Goal: Communication & Community: Share content

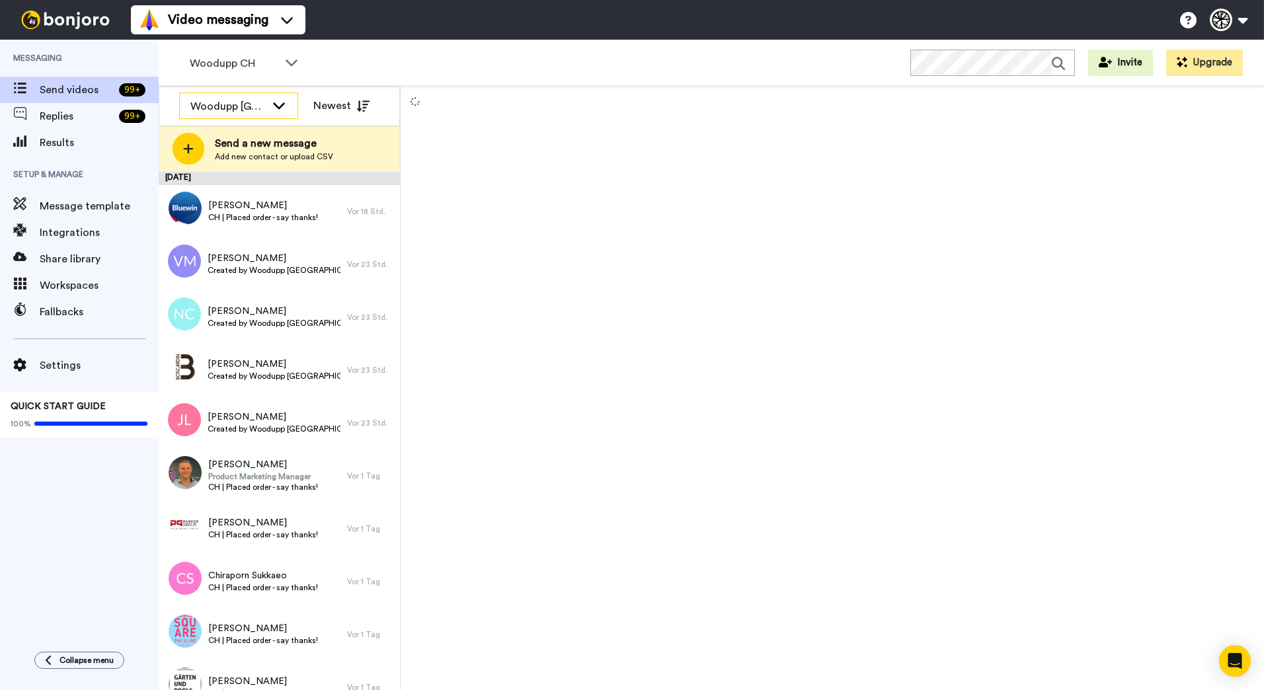
click at [272, 102] on icon at bounding box center [279, 104] width 16 height 13
click at [270, 62] on span "Woodupp CH" at bounding box center [234, 64] width 89 height 16
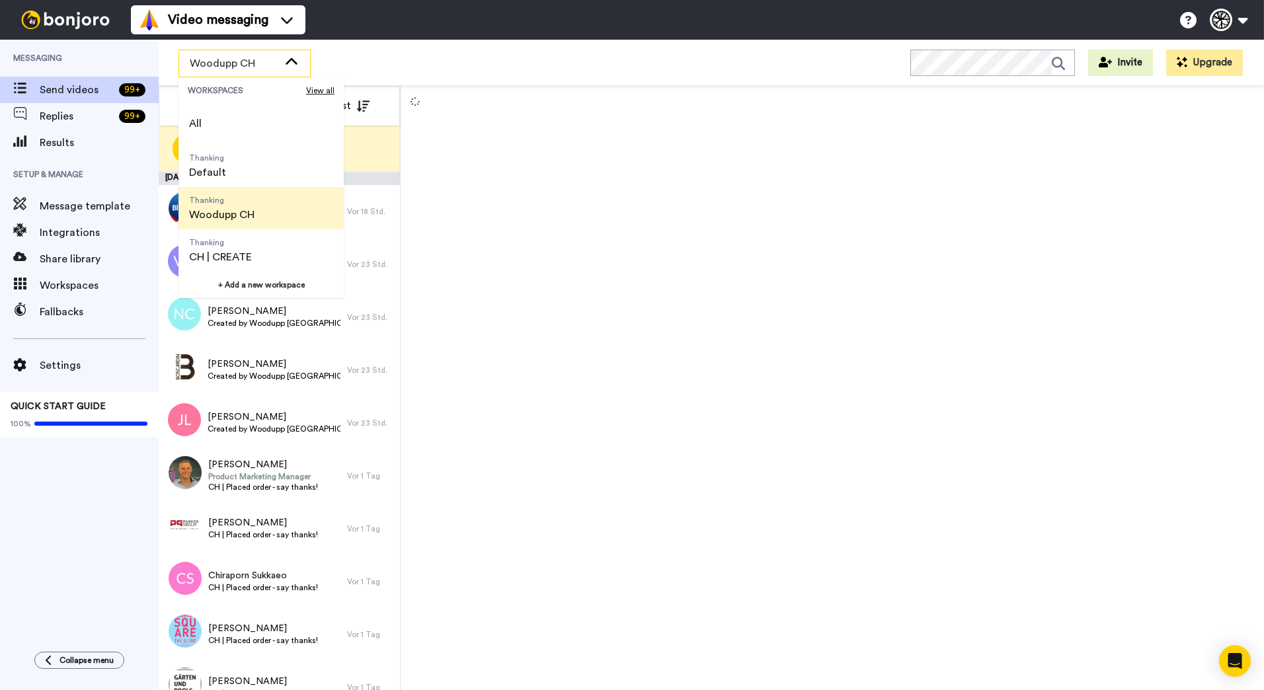
click at [270, 62] on span "Woodupp CH" at bounding box center [234, 64] width 89 height 16
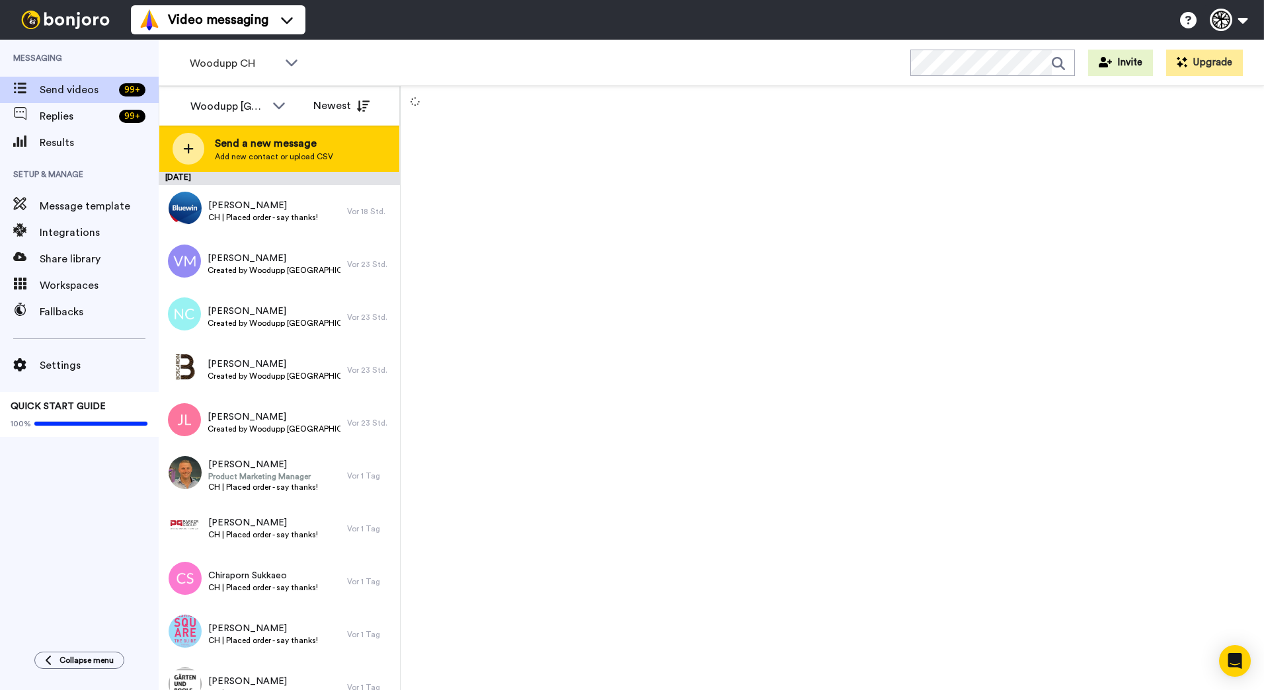
click at [271, 151] on span "Add new contact or upload CSV" at bounding box center [274, 156] width 118 height 11
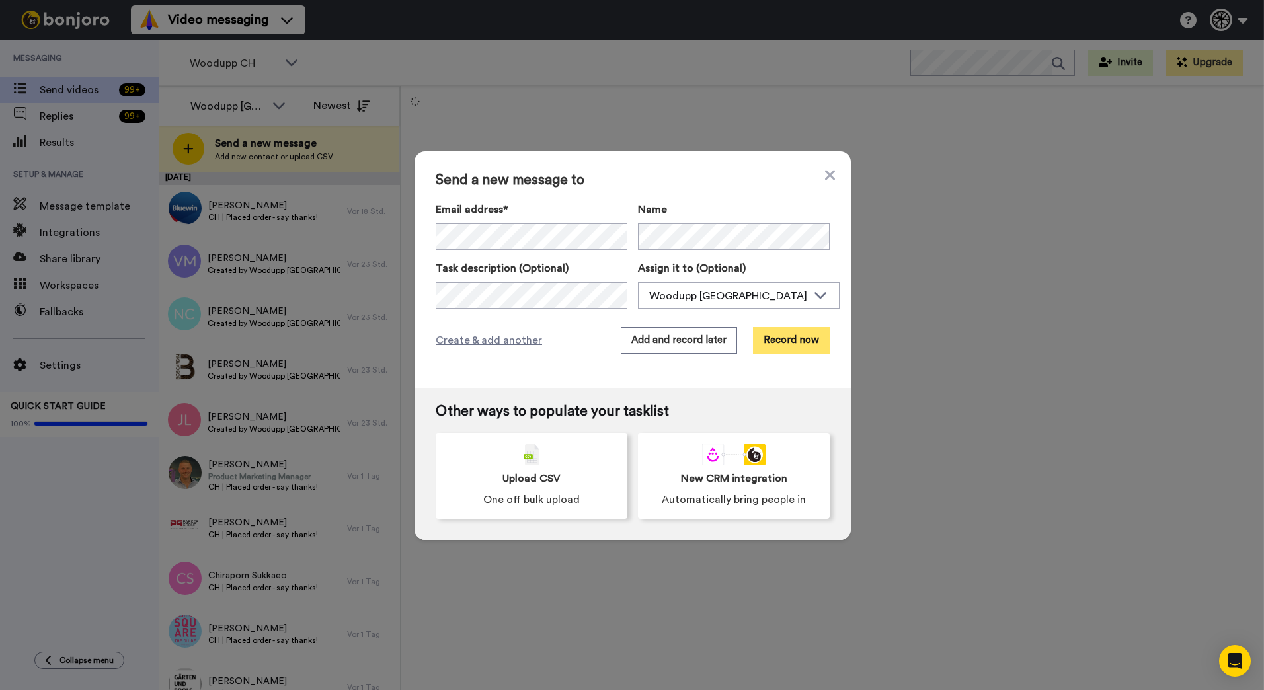
click at [769, 341] on button "Record now" at bounding box center [791, 340] width 77 height 26
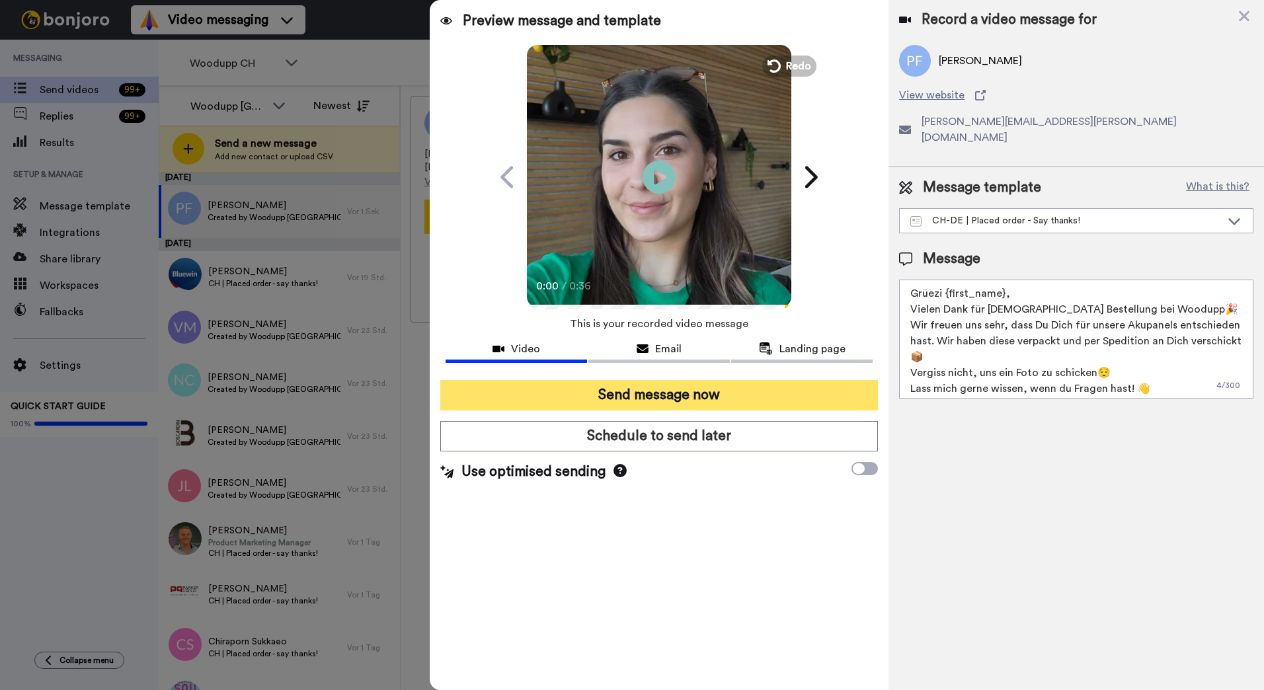
click at [765, 399] on button "Send message now" at bounding box center [659, 395] width 438 height 30
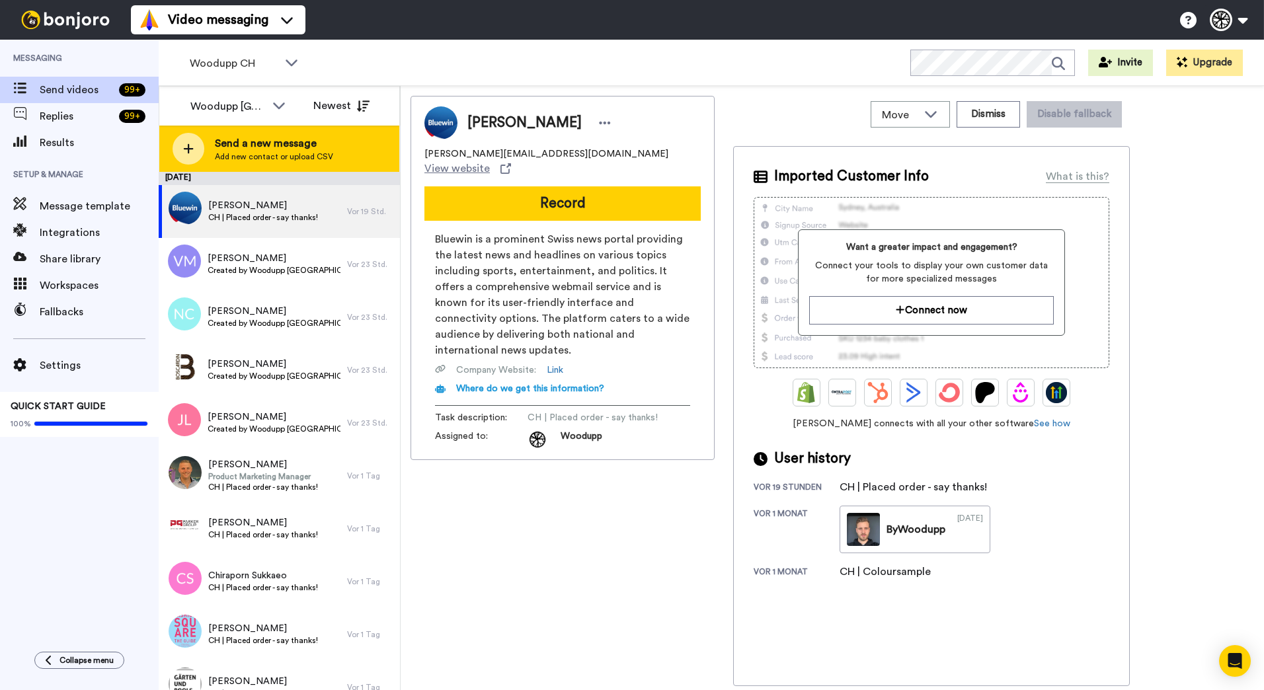
click at [334, 137] on div "Send a new message Add new contact or upload CSV" at bounding box center [279, 149] width 240 height 46
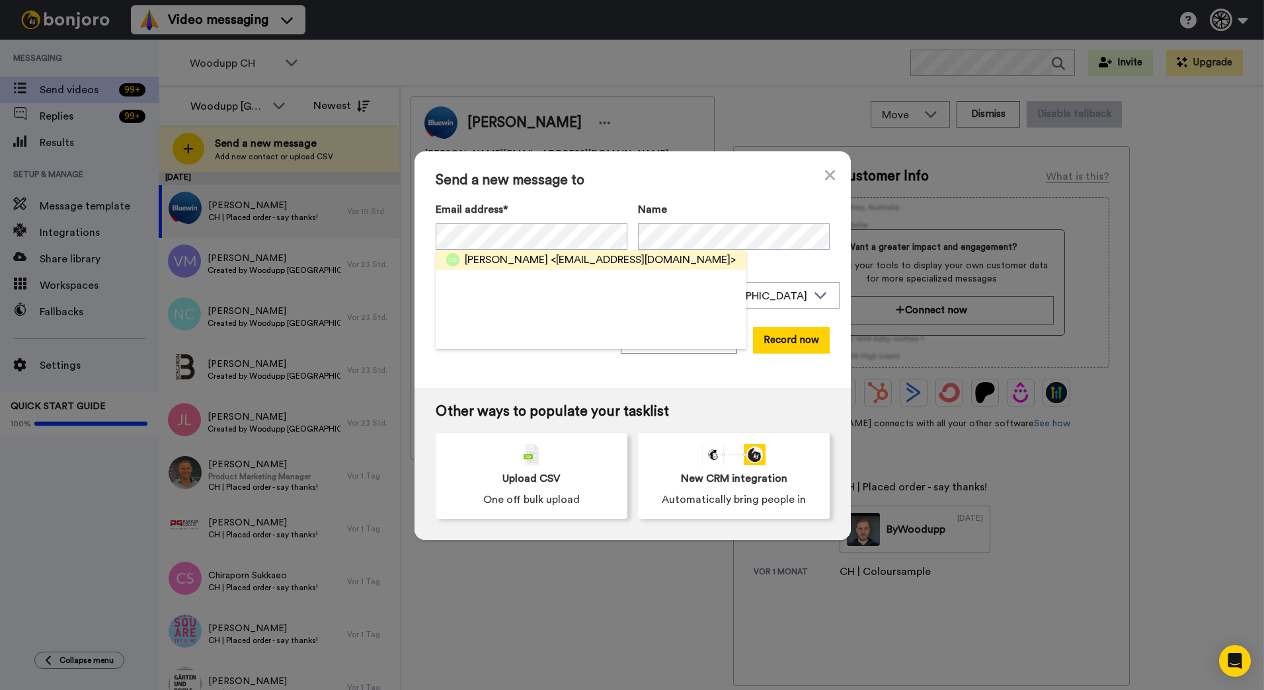
click at [586, 259] on span "<olivier.schuppisser@gmail.com>" at bounding box center [643, 260] width 185 height 16
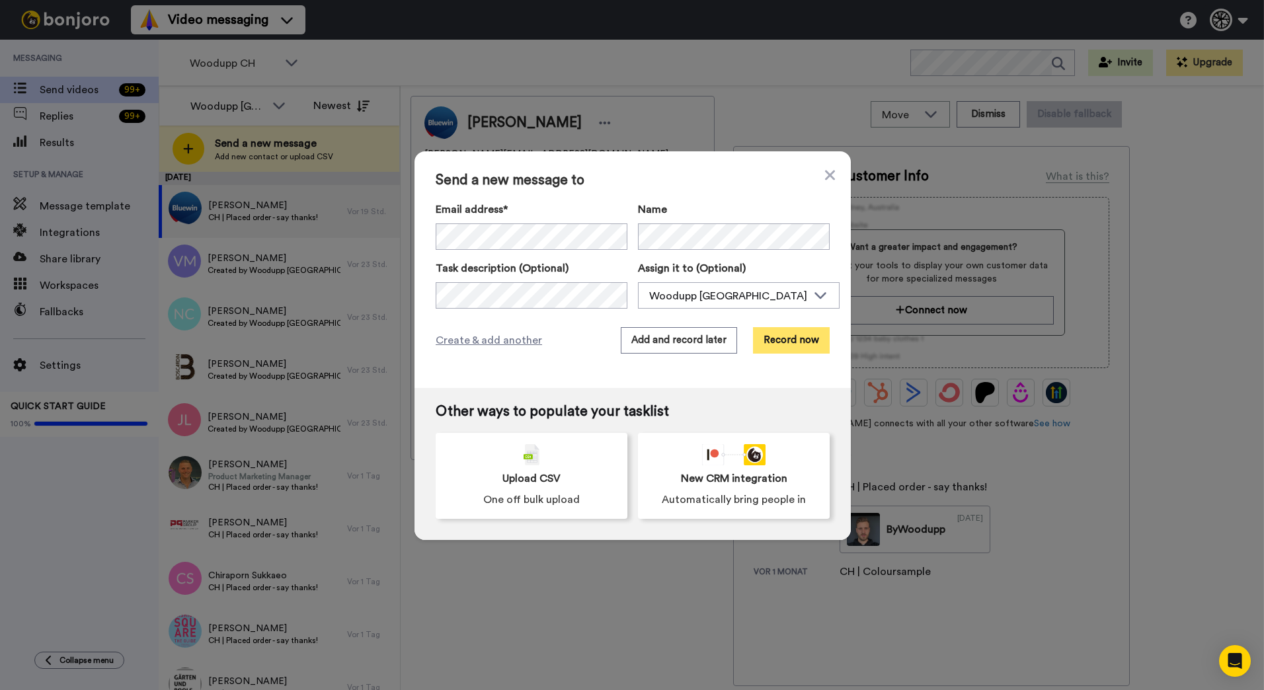
click at [785, 345] on button "Record now" at bounding box center [791, 340] width 77 height 26
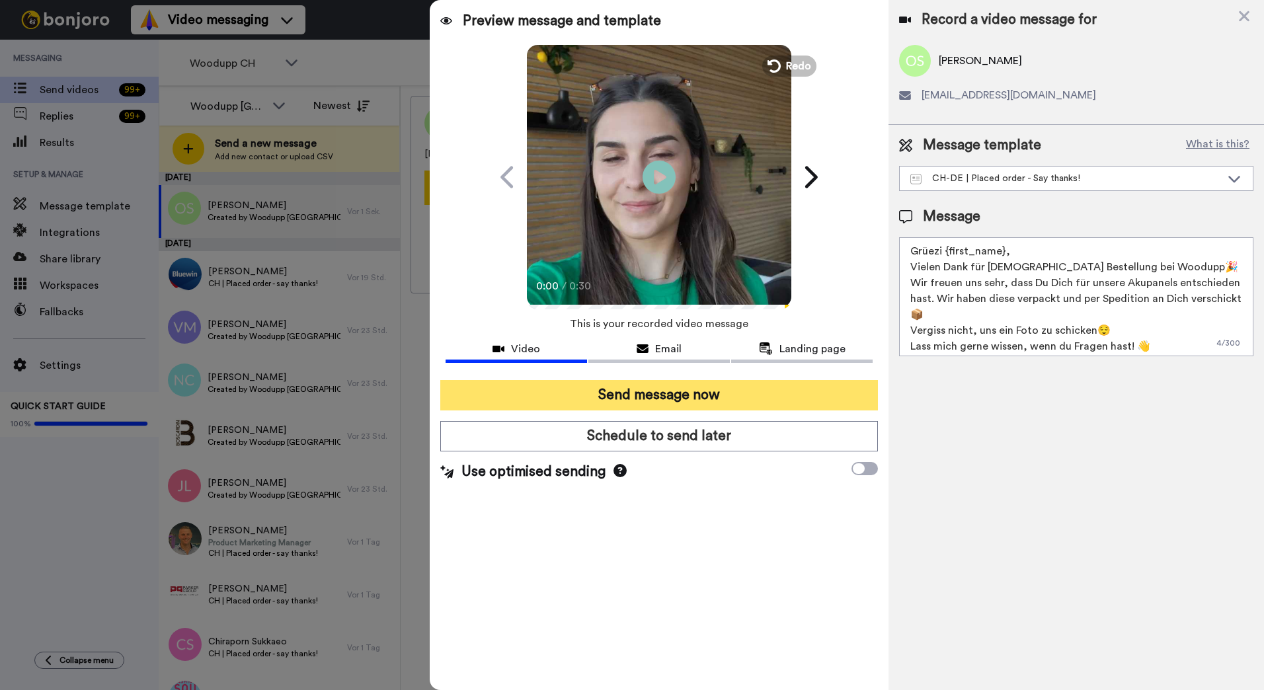
click at [745, 388] on button "Send message now" at bounding box center [659, 395] width 438 height 30
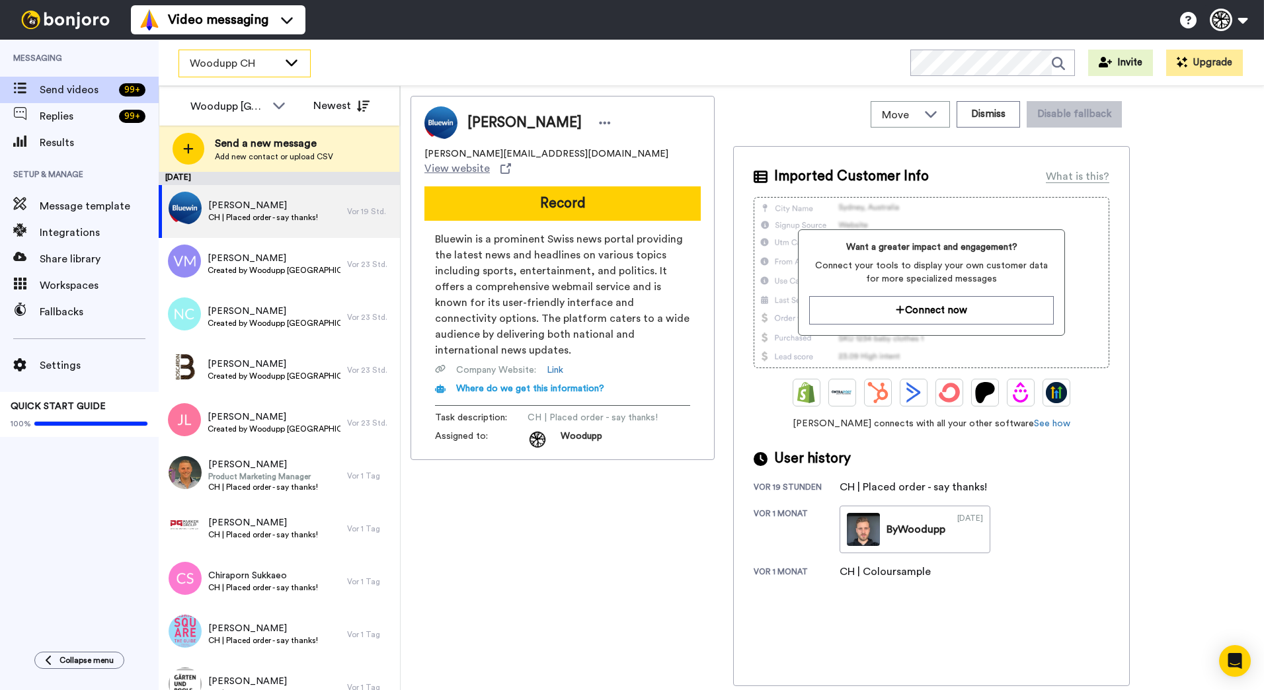
click at [287, 56] on icon at bounding box center [292, 62] width 16 height 13
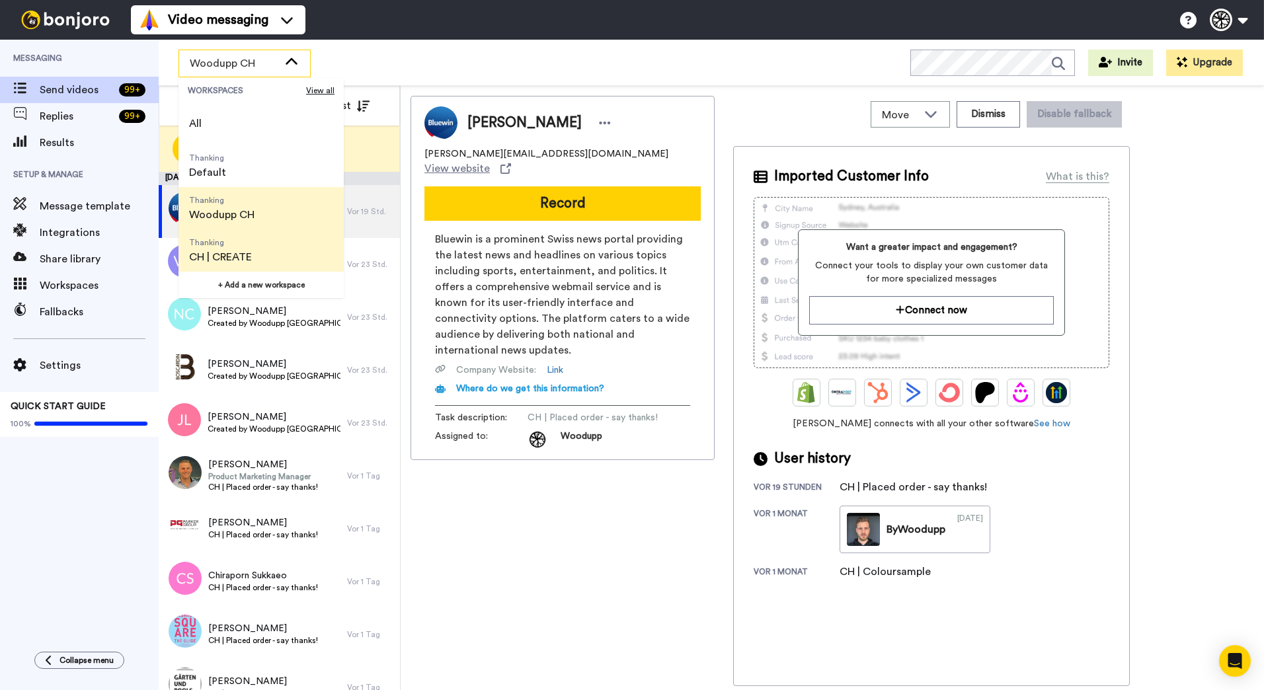
click at [284, 240] on li "Thanking CH | CREATE" at bounding box center [260, 250] width 165 height 42
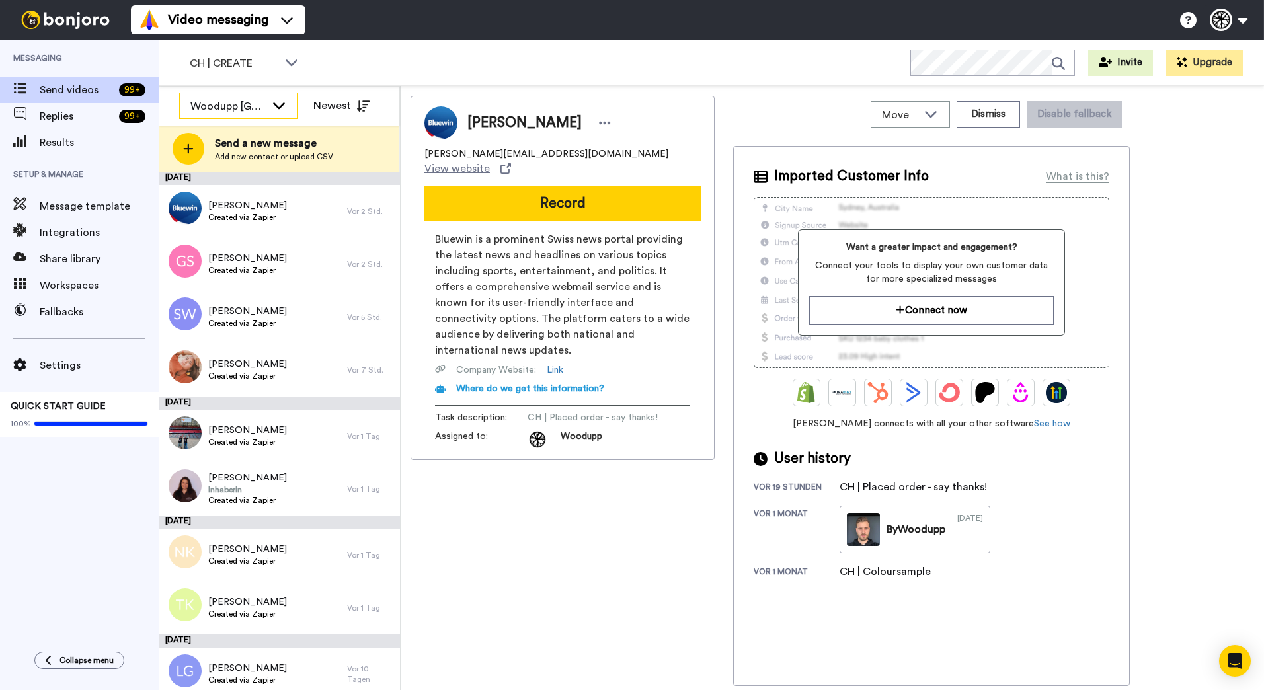
click at [281, 97] on div "Woodupp [GEOGRAPHIC_DATA]" at bounding box center [239, 106] width 118 height 26
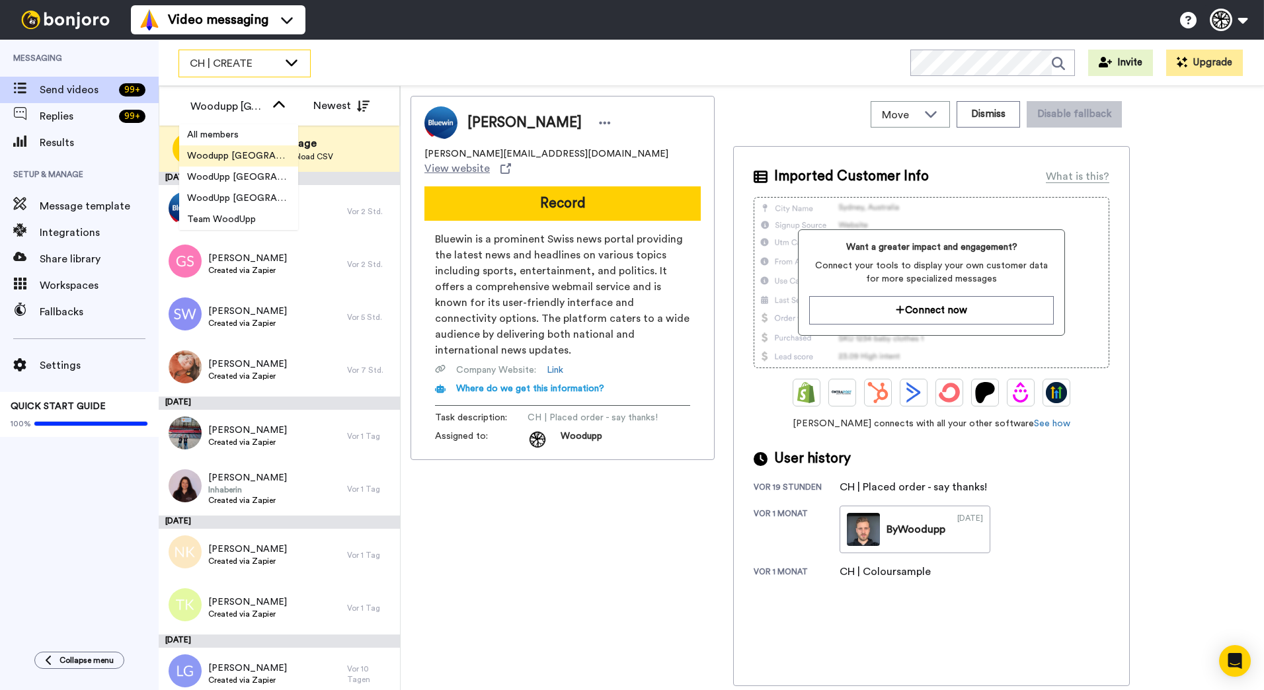
click at [286, 63] on icon at bounding box center [292, 62] width 16 height 13
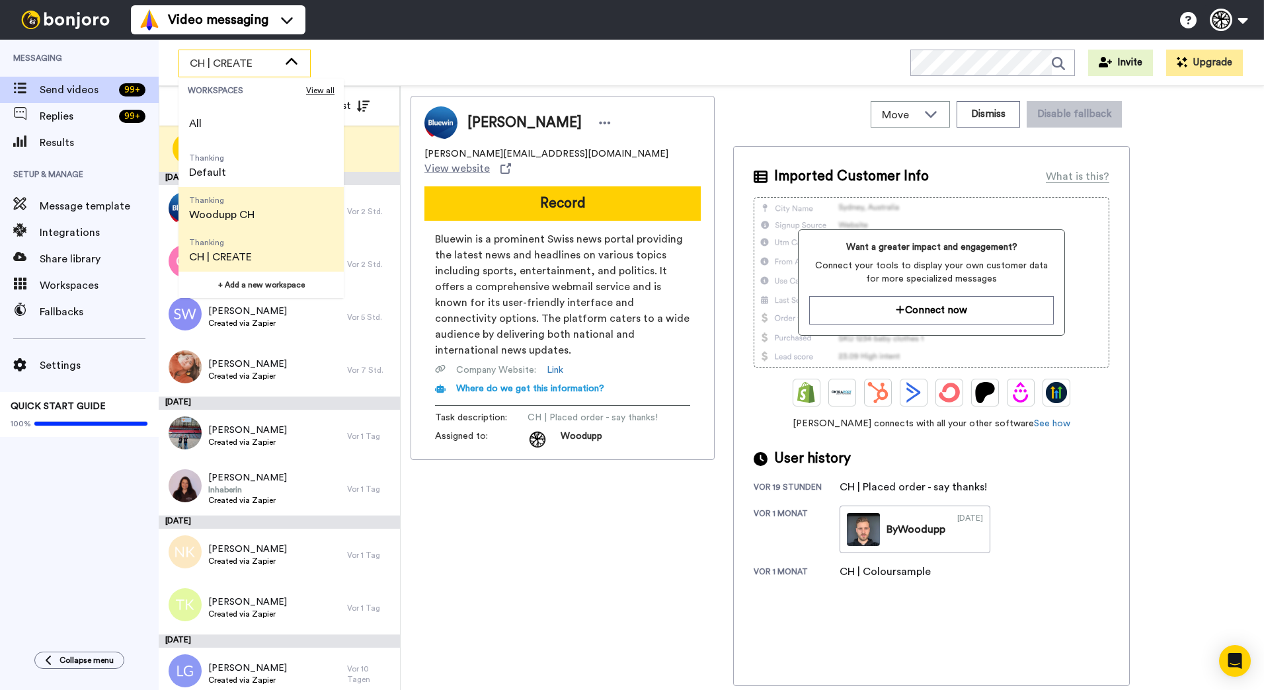
click at [248, 216] on span "Woodupp CH" at bounding box center [221, 215] width 65 height 16
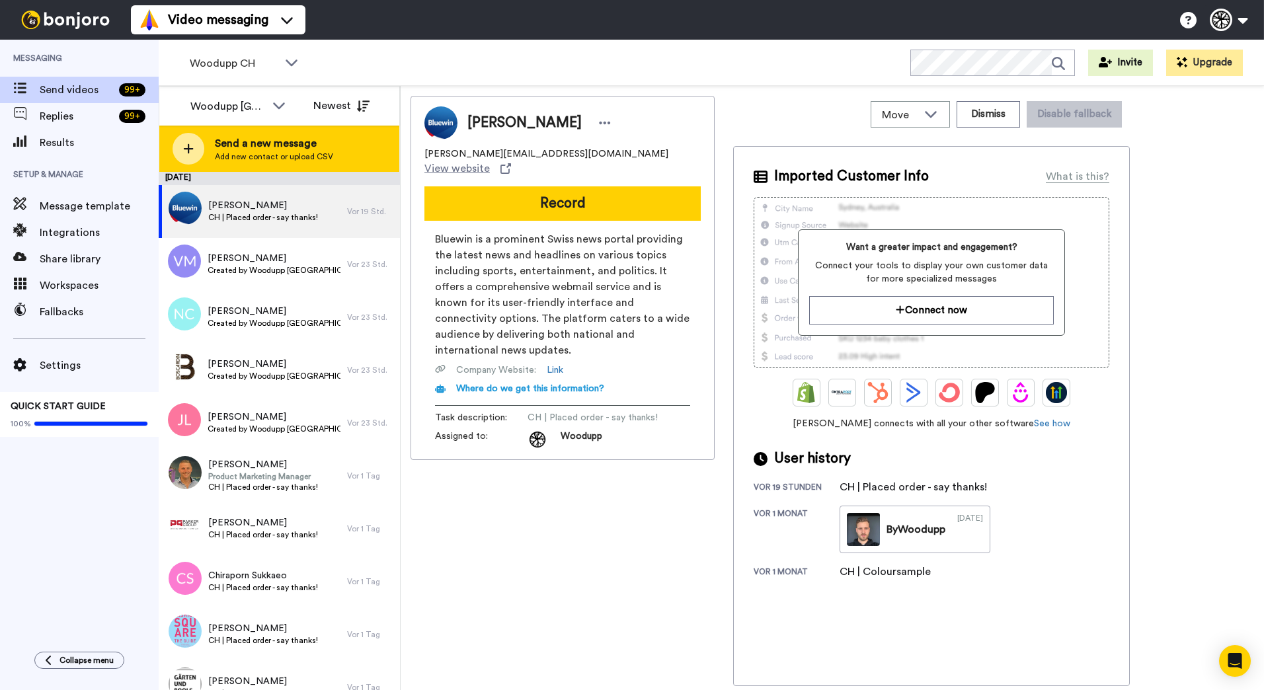
click at [284, 155] on span "Add new contact or upload CSV" at bounding box center [274, 156] width 118 height 11
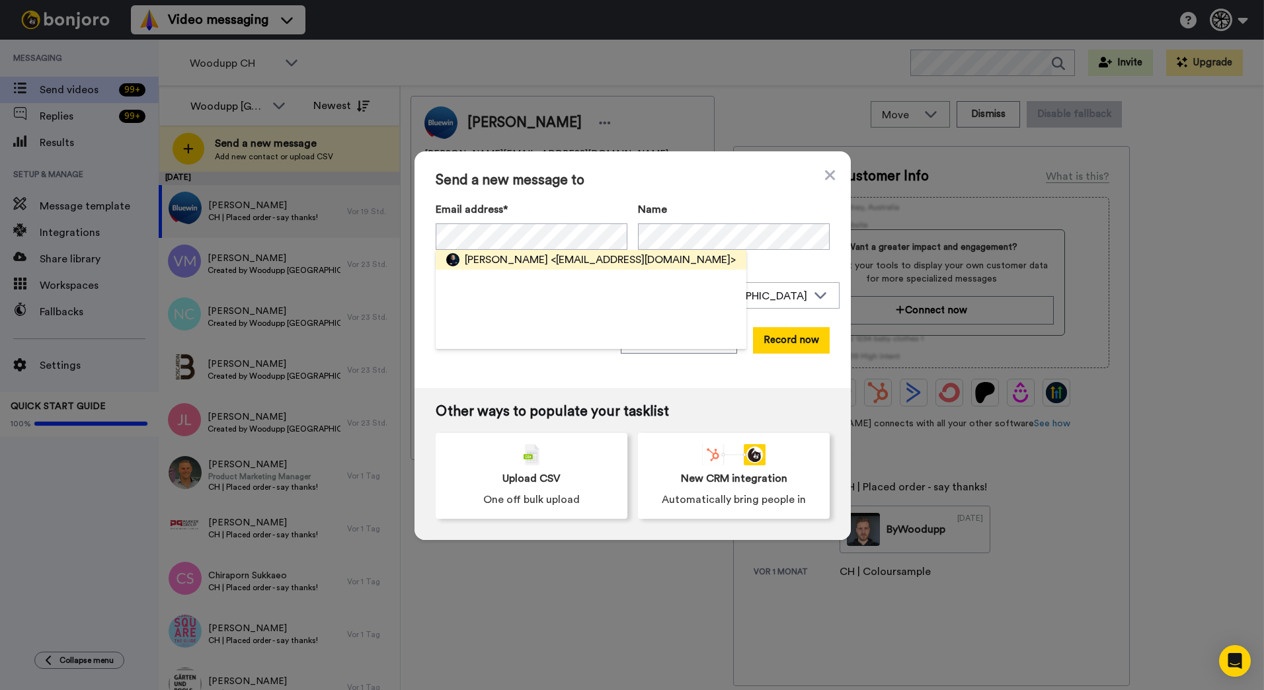
click at [551, 258] on span "<info@sinnriich.ch>" at bounding box center [643, 260] width 185 height 16
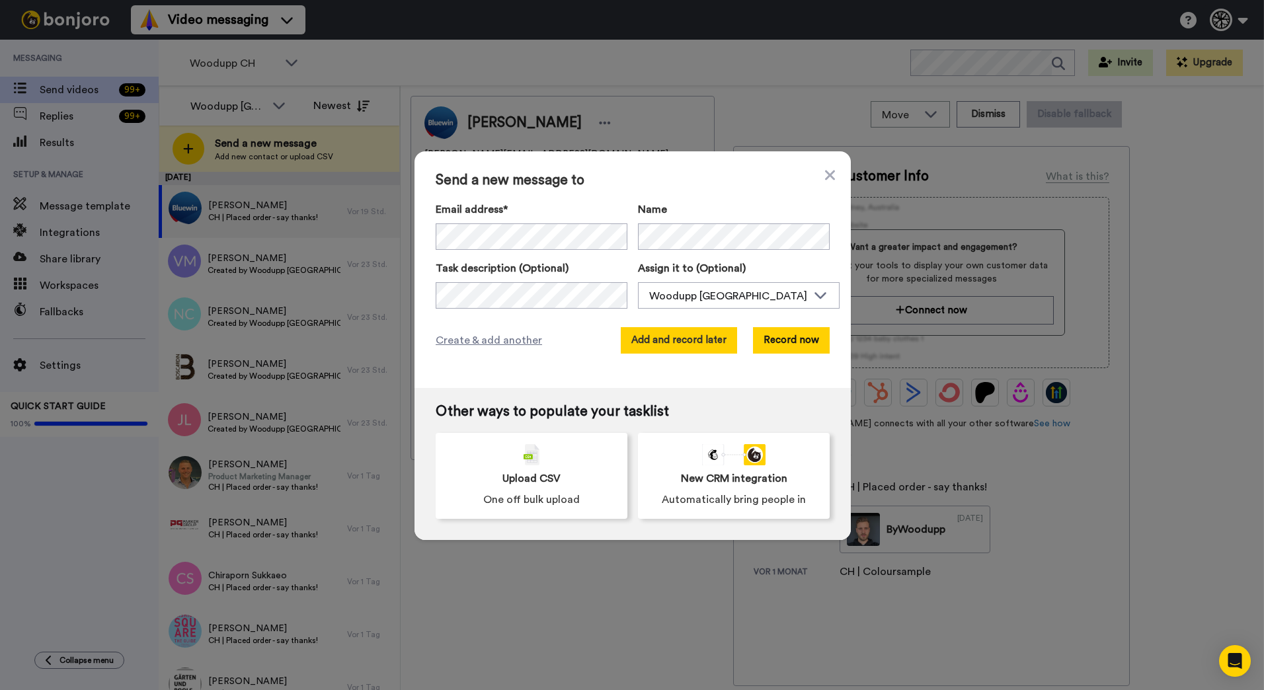
click at [687, 341] on button "Add and record later" at bounding box center [679, 340] width 116 height 26
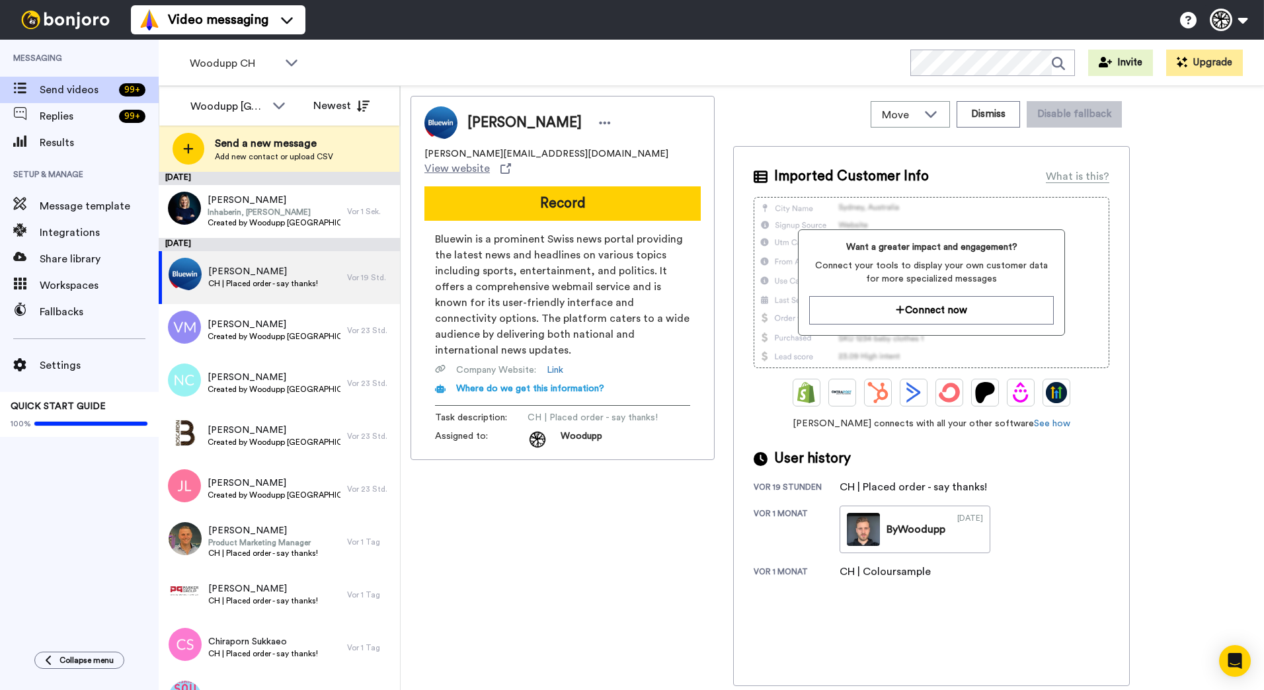
scroll to position [923, 0]
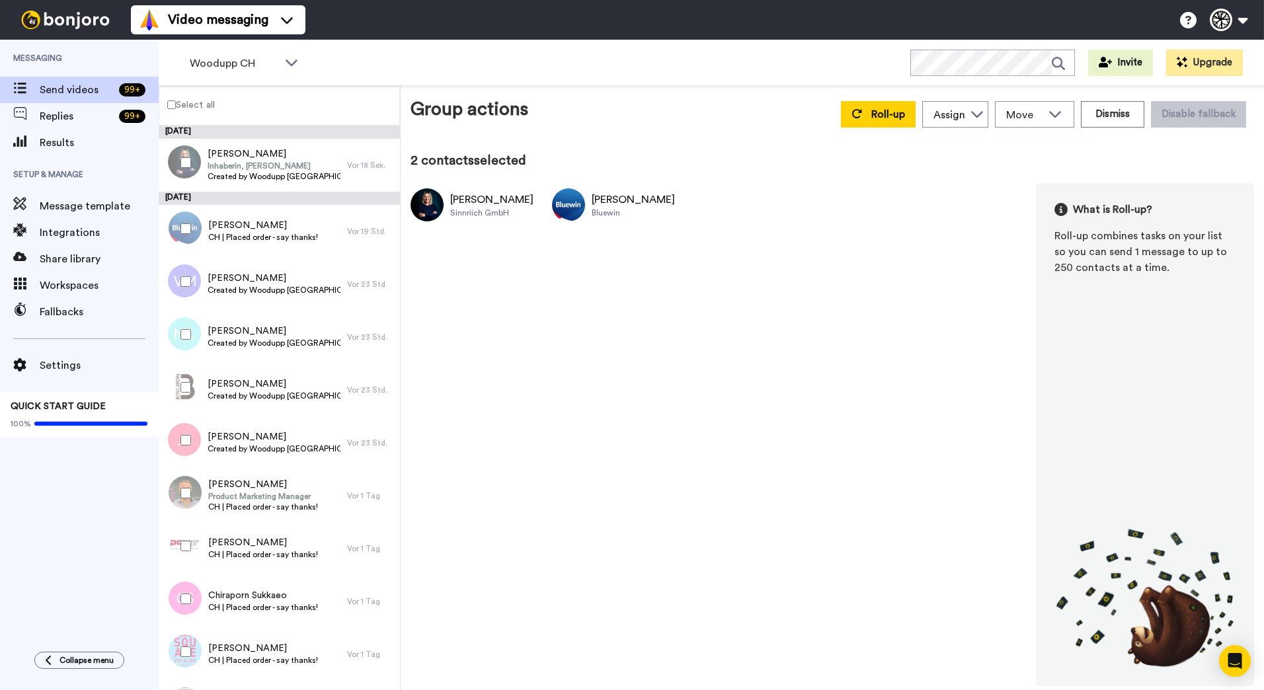
scroll to position [420, 0]
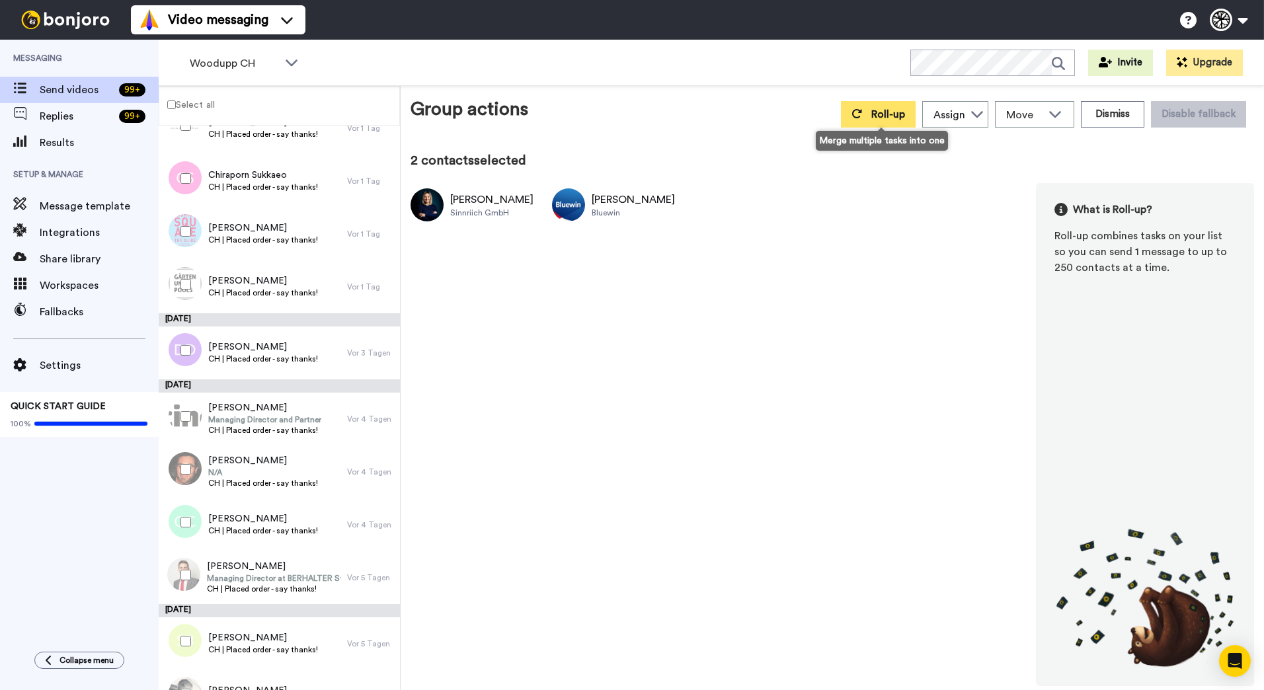
click at [908, 114] on button "Roll-up" at bounding box center [878, 114] width 75 height 26
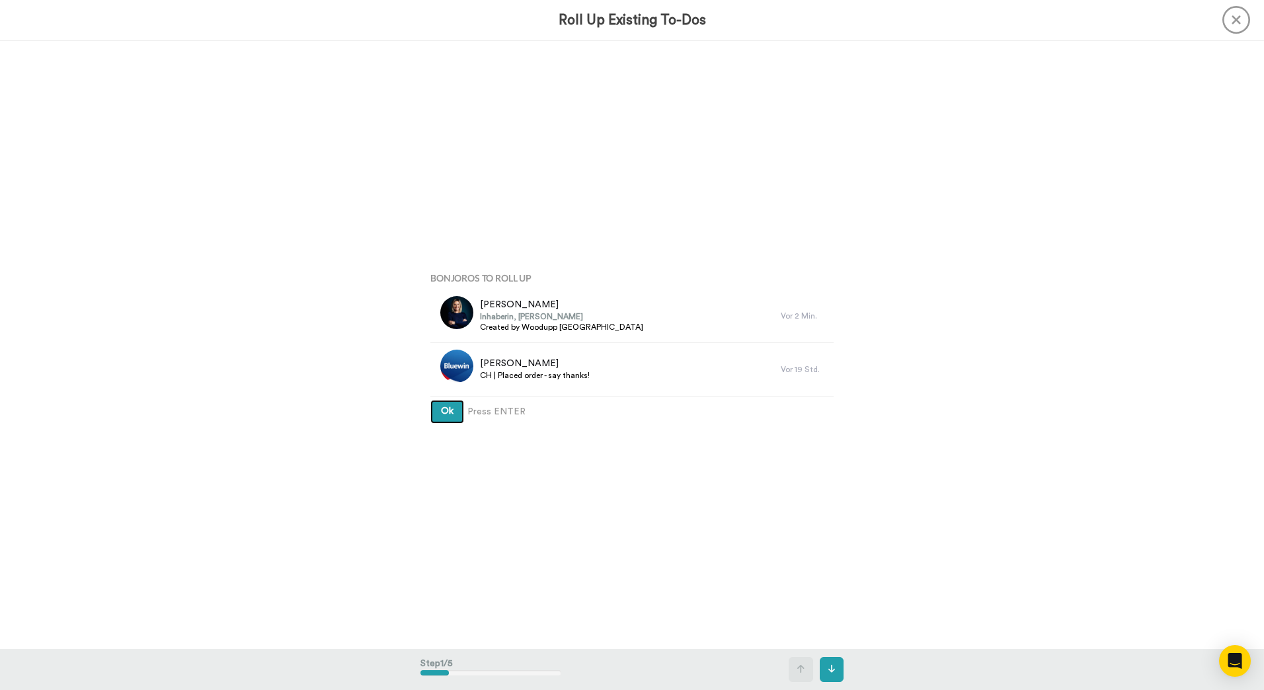
click at [430, 400] on button "Ok" at bounding box center [447, 412] width 34 height 24
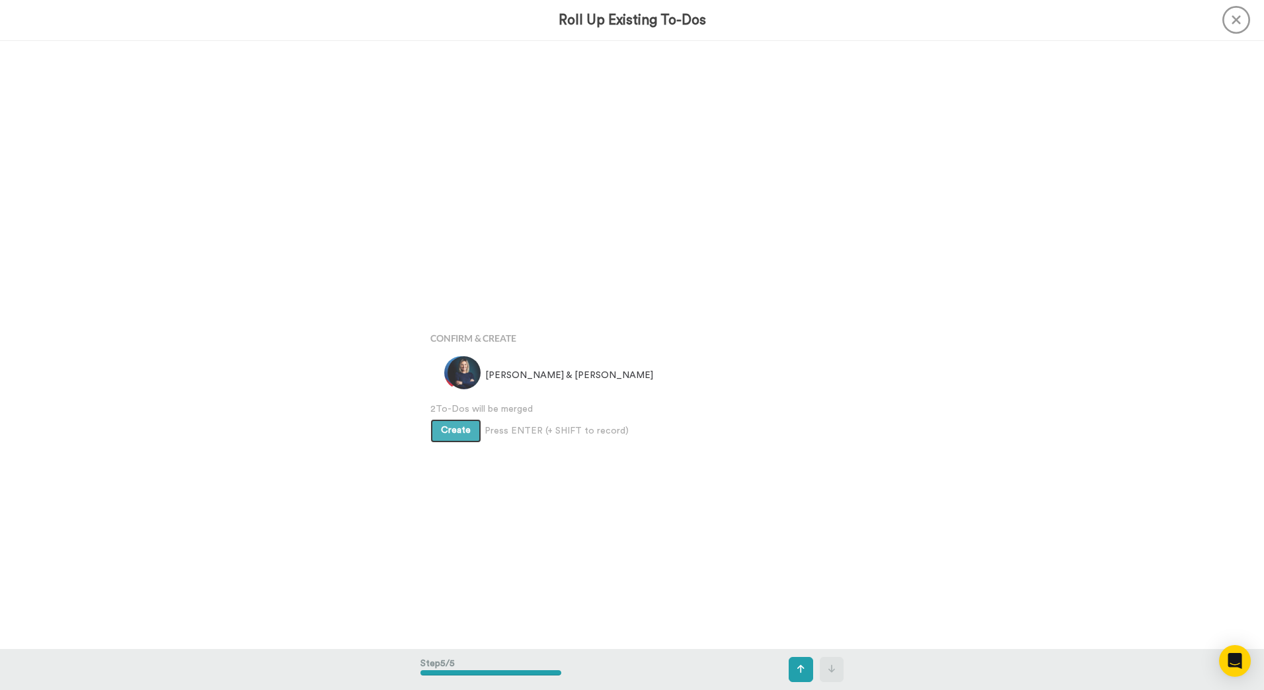
scroll to position [2434, 0]
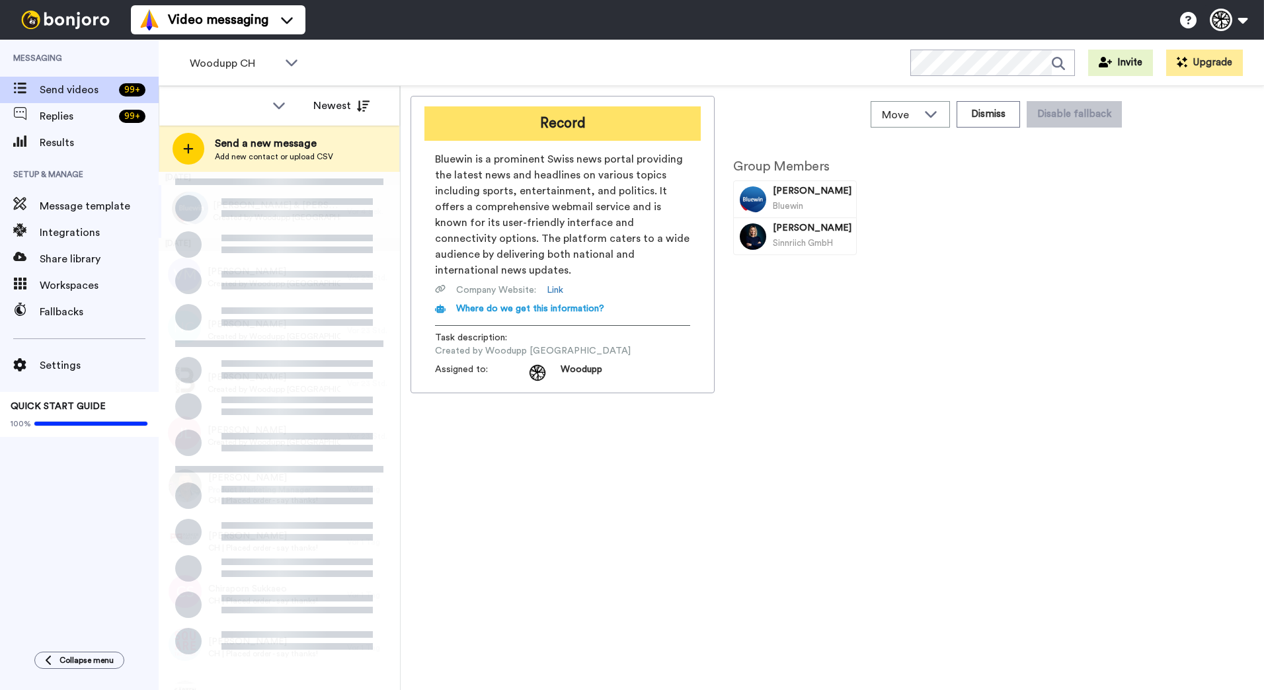
click at [555, 112] on button "Record" at bounding box center [562, 123] width 276 height 34
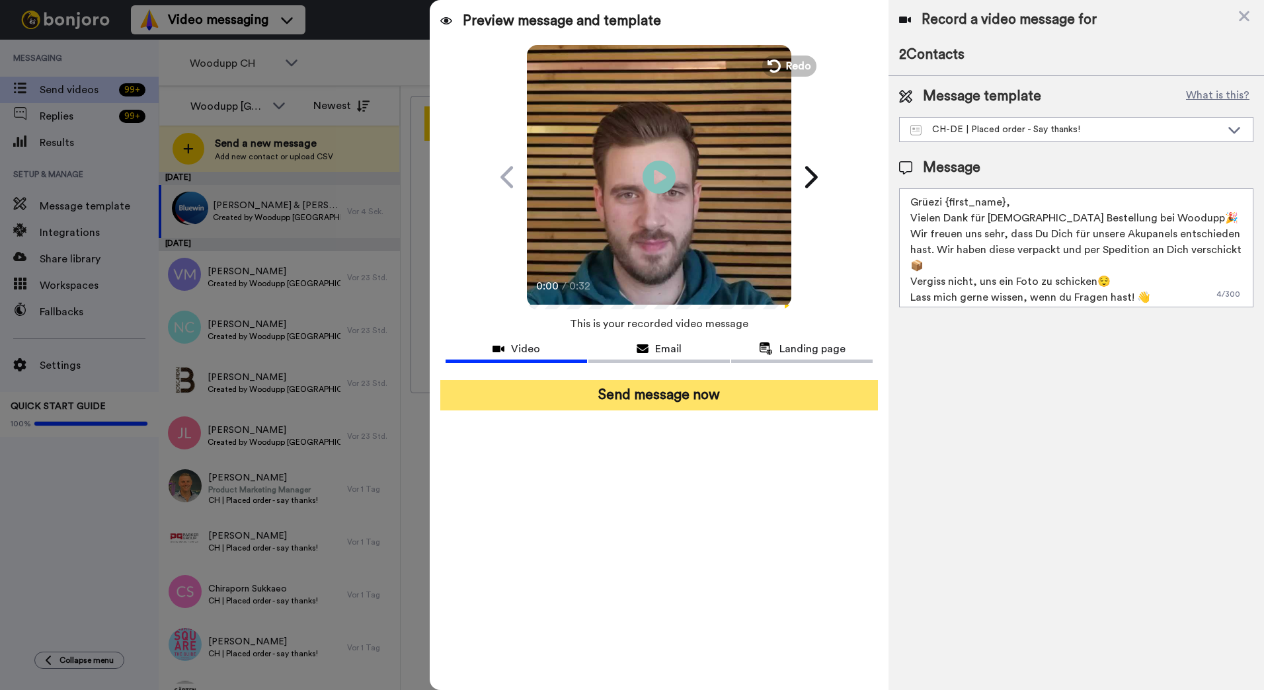
click at [803, 393] on button "Send message now" at bounding box center [659, 395] width 438 height 30
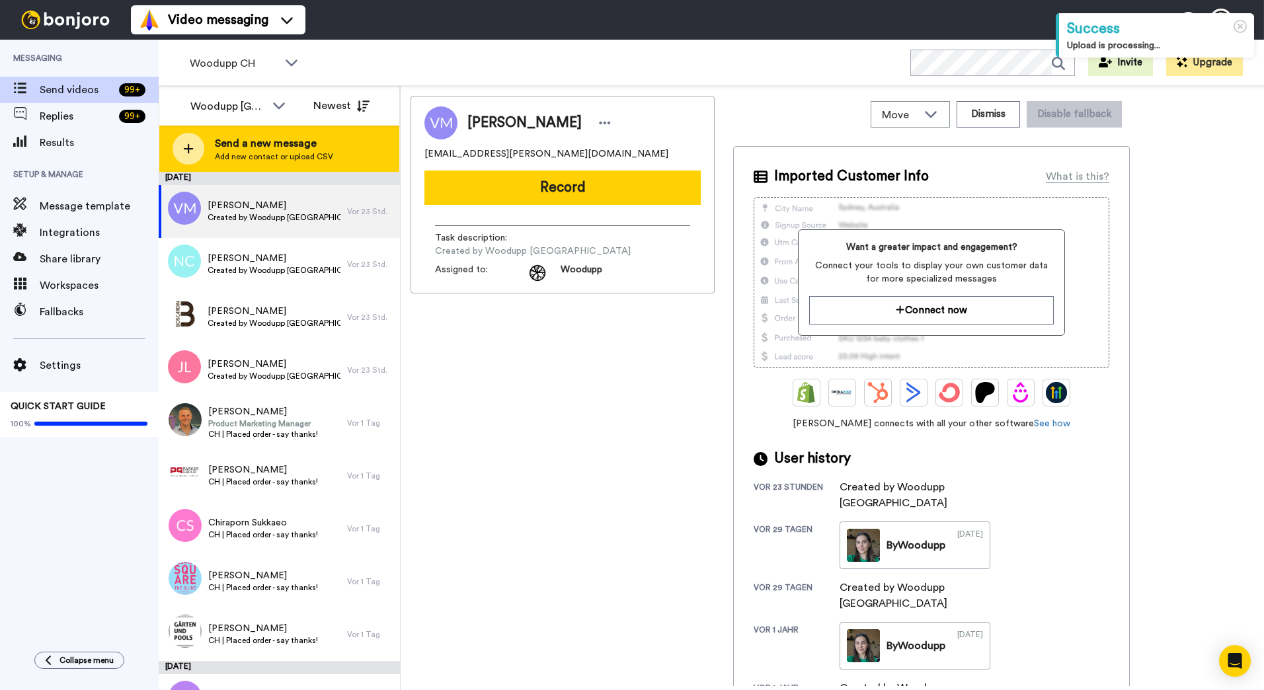
click at [275, 157] on span "Add new contact or upload CSV" at bounding box center [274, 156] width 118 height 11
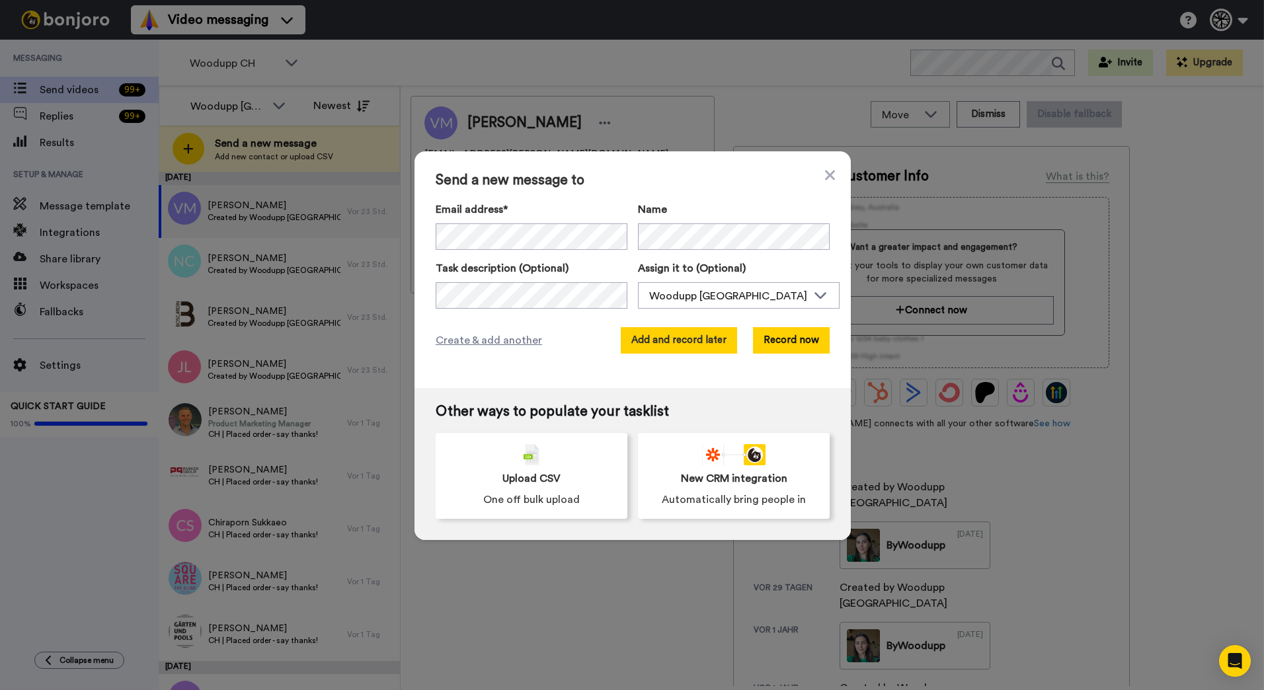
click at [700, 340] on button "Add and record later" at bounding box center [679, 340] width 116 height 26
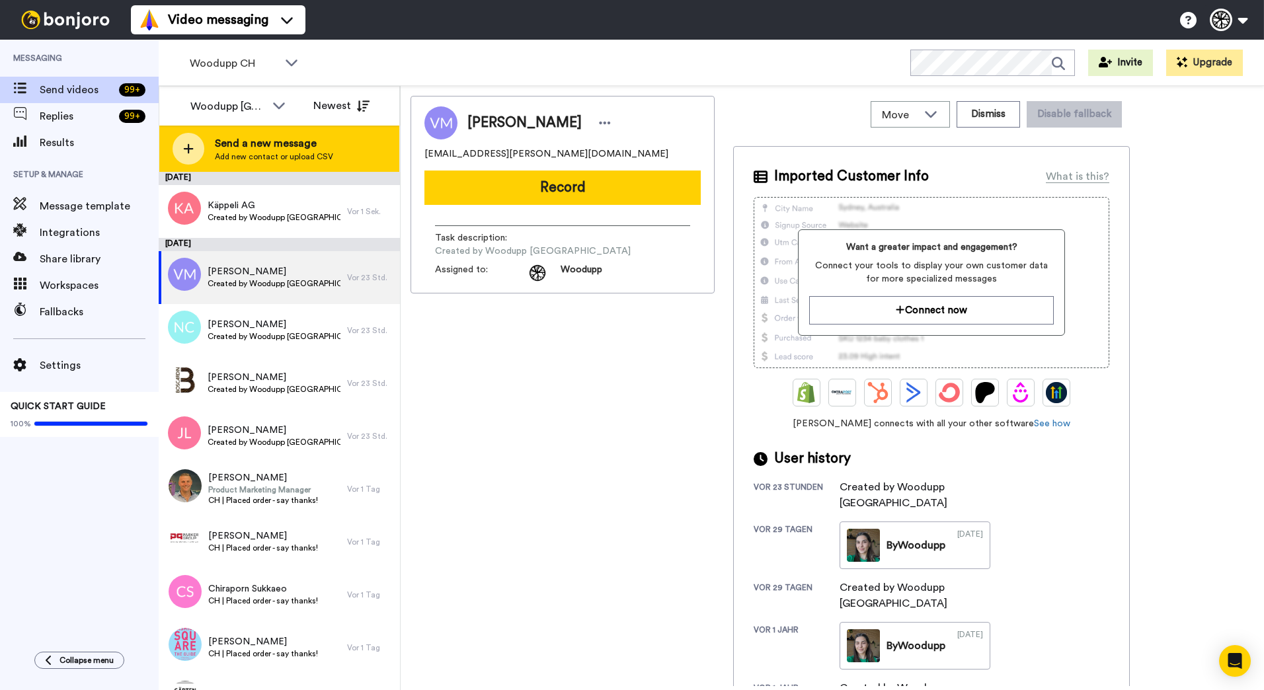
click at [303, 139] on span "Send a new message" at bounding box center [274, 144] width 118 height 16
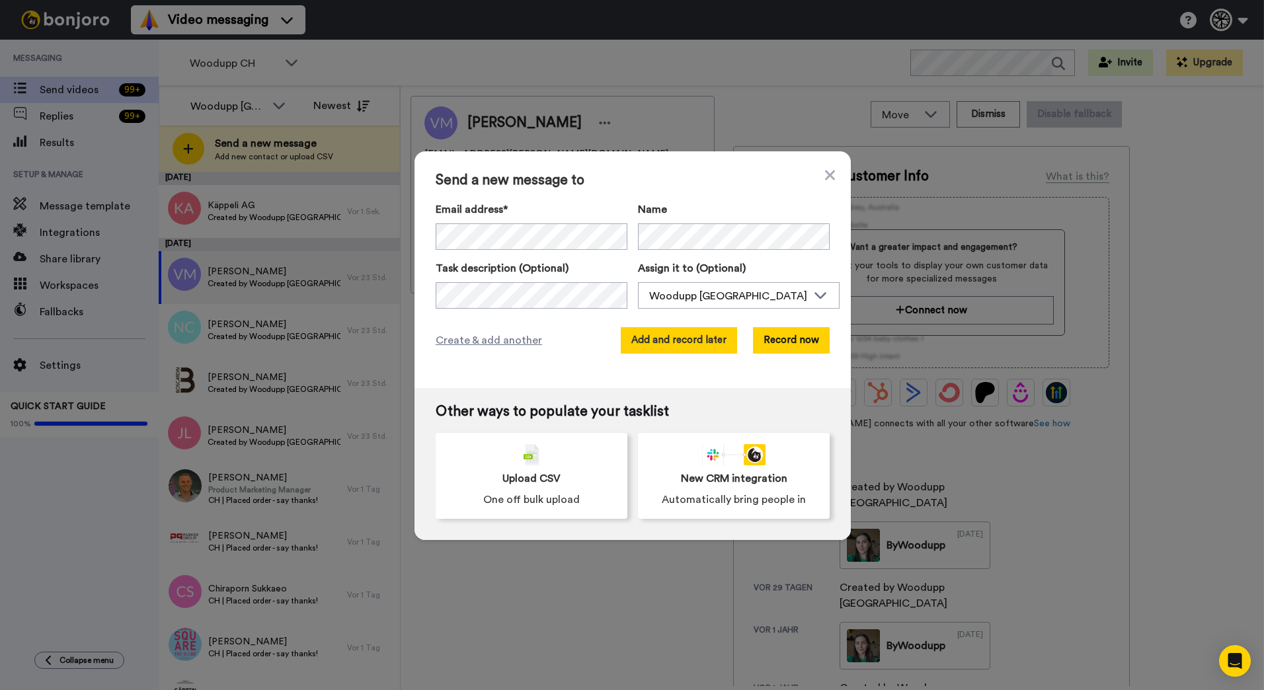
click at [724, 343] on button "Add and record later" at bounding box center [679, 340] width 116 height 26
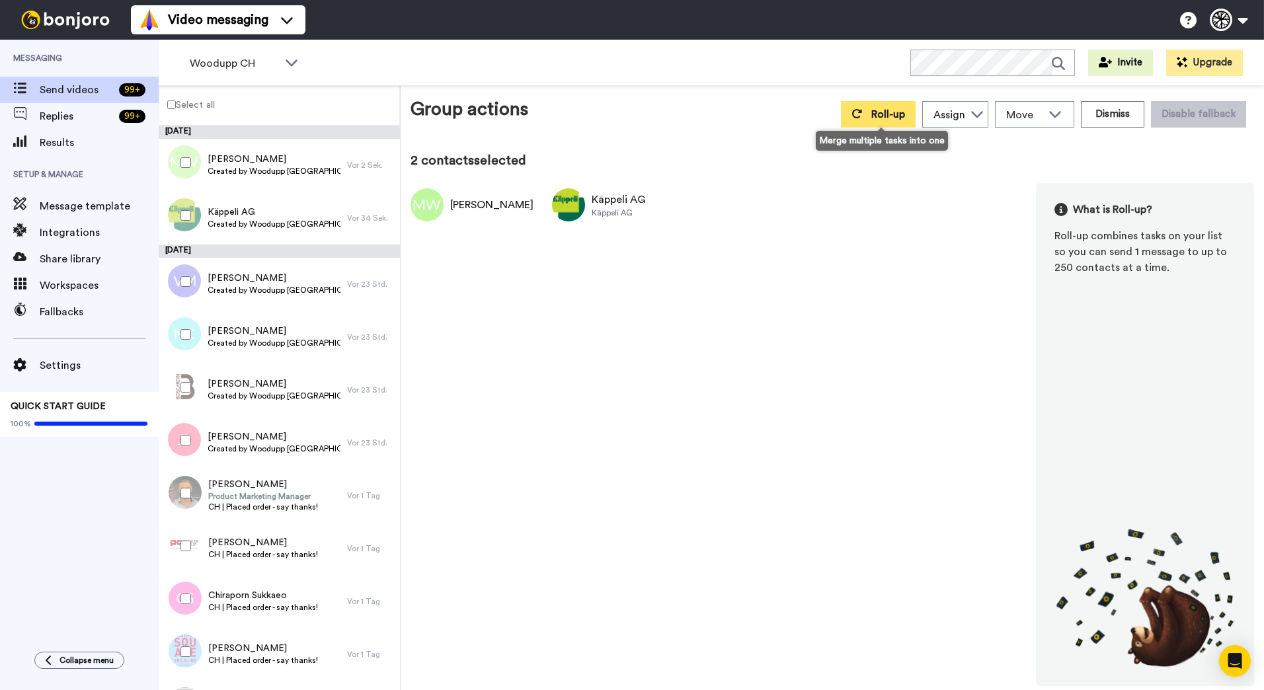
click at [896, 117] on span "Roll-up" at bounding box center [888, 114] width 34 height 11
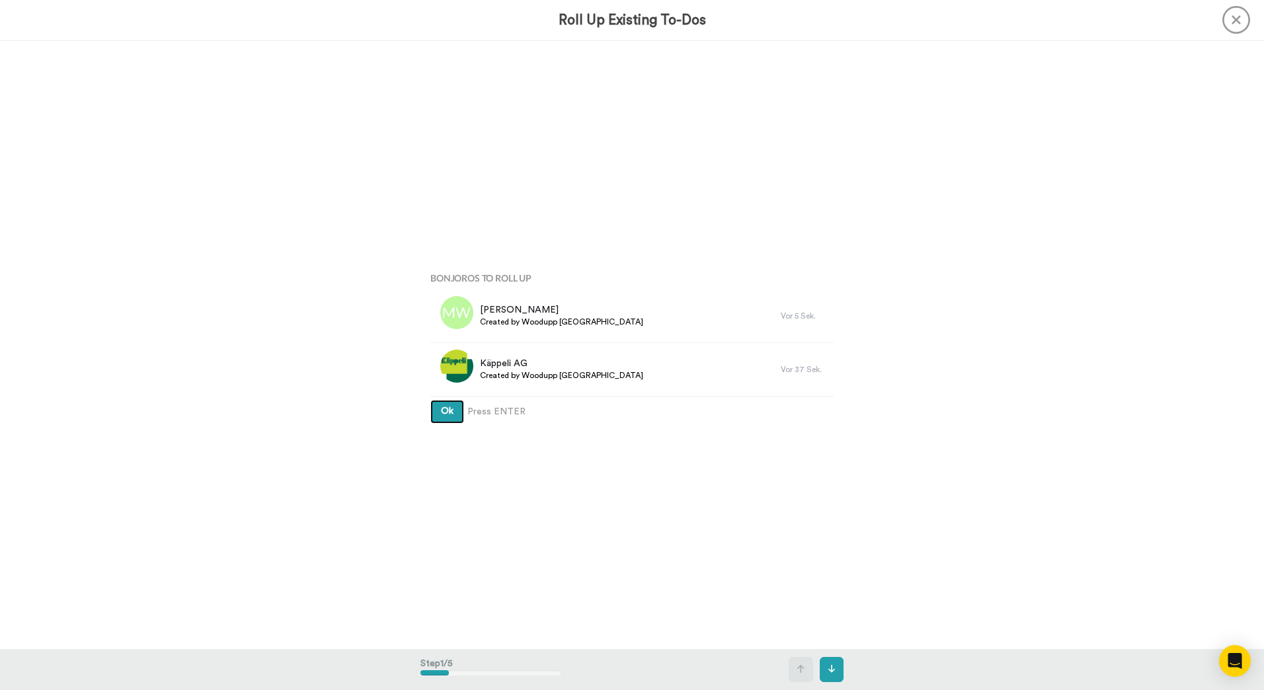
click at [430, 400] on button "Ok" at bounding box center [447, 412] width 34 height 24
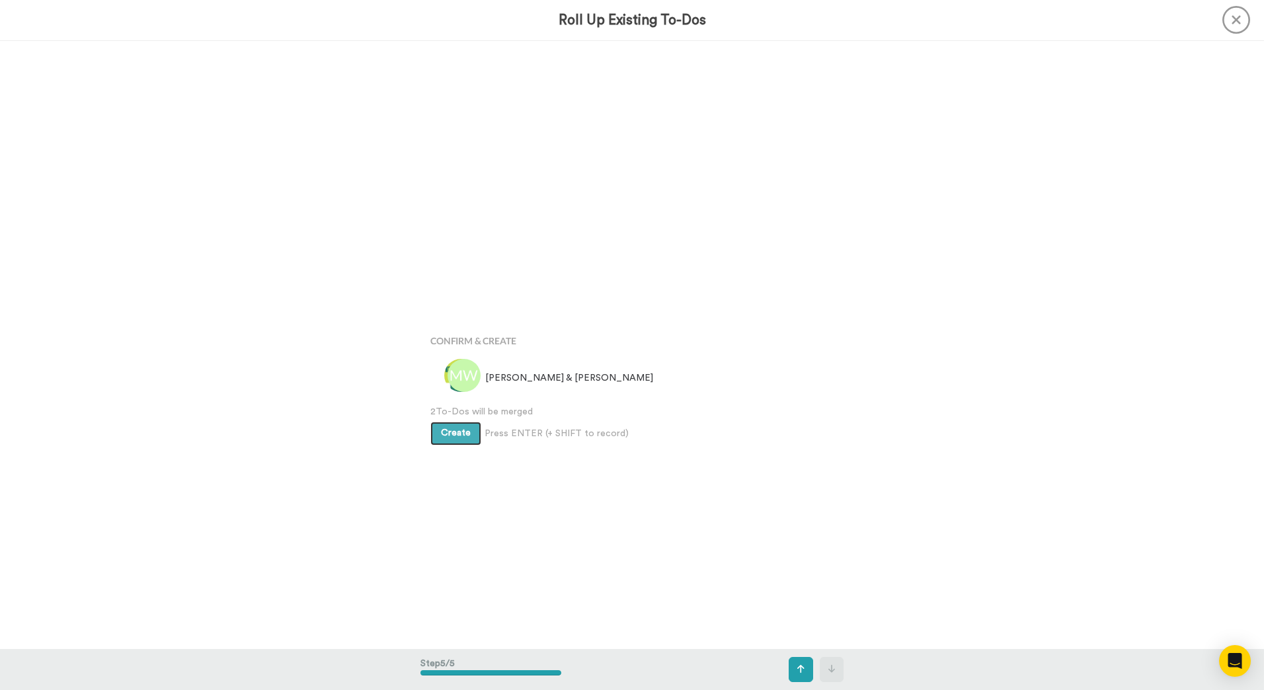
scroll to position [2434, 0]
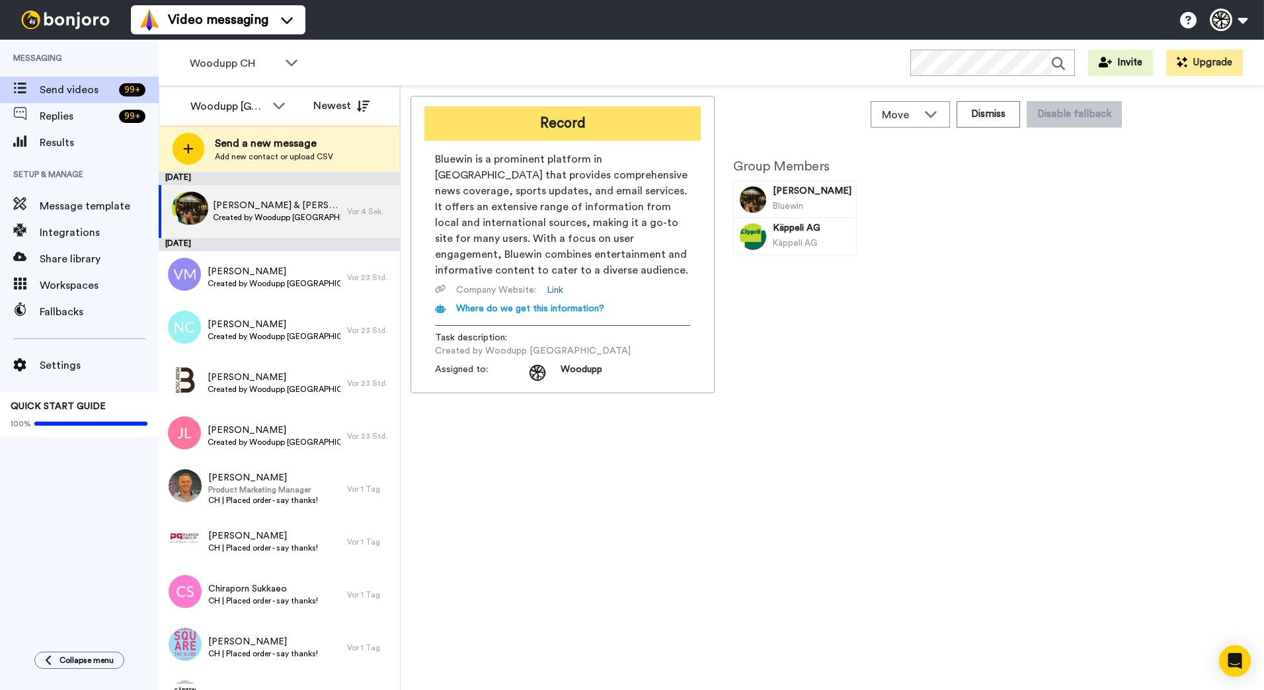
click at [525, 126] on button "Record" at bounding box center [562, 123] width 276 height 34
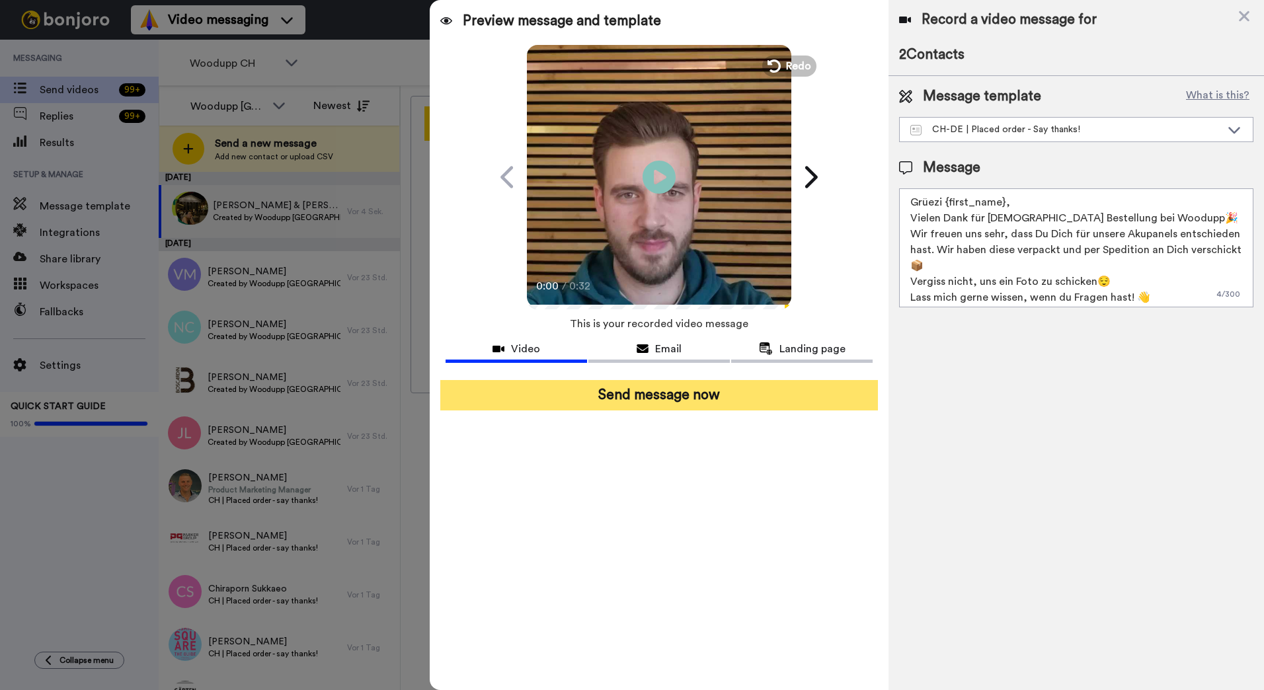
click at [713, 396] on button "Send message now" at bounding box center [659, 395] width 438 height 30
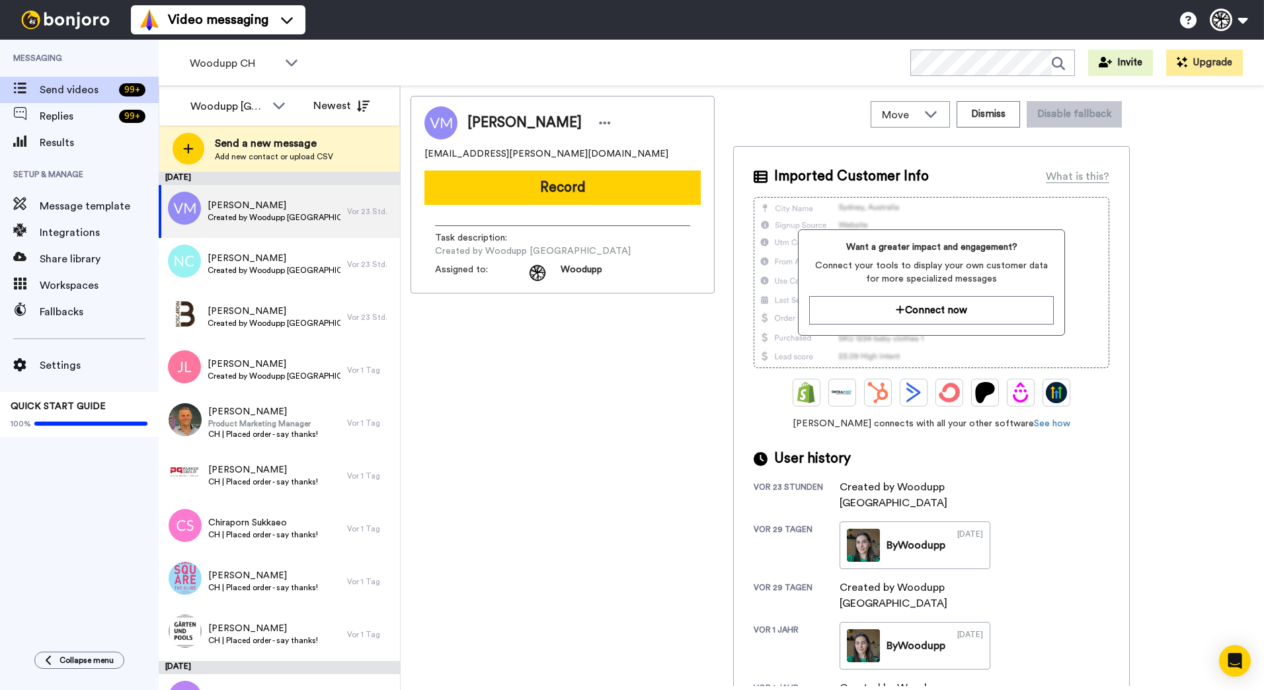
drag, startPoint x: 0, startPoint y: 0, endPoint x: 1172, endPoint y: 724, distance: 1377.4
click at [1172, 689] on html "Success Upload is processing... Video messaging Switch to Video messaging Testi…" at bounding box center [632, 345] width 1264 height 690
click at [492, 405] on div "Vincent Maury maury.vincent@gmail.com Record Task description : Created by Wood…" at bounding box center [562, 391] width 304 height 590
click at [288, 61] on icon at bounding box center [292, 62] width 12 height 7
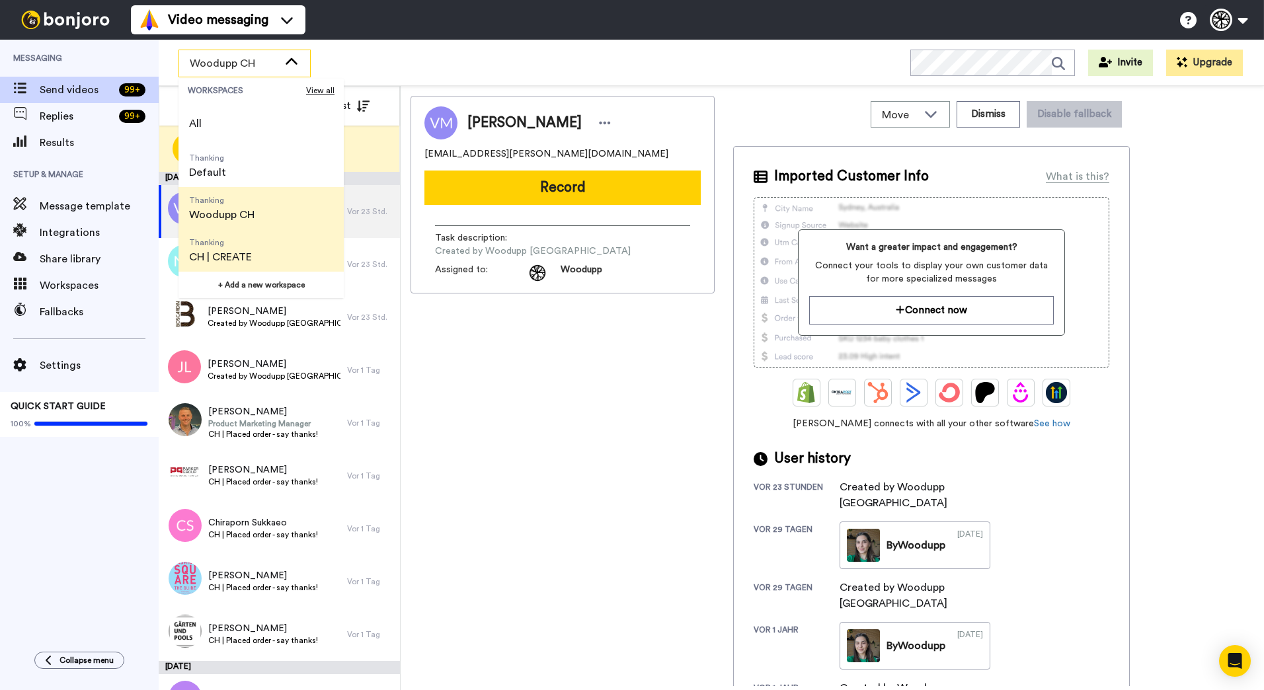
click at [271, 241] on li "Thanking CH | CREATE" at bounding box center [260, 250] width 165 height 42
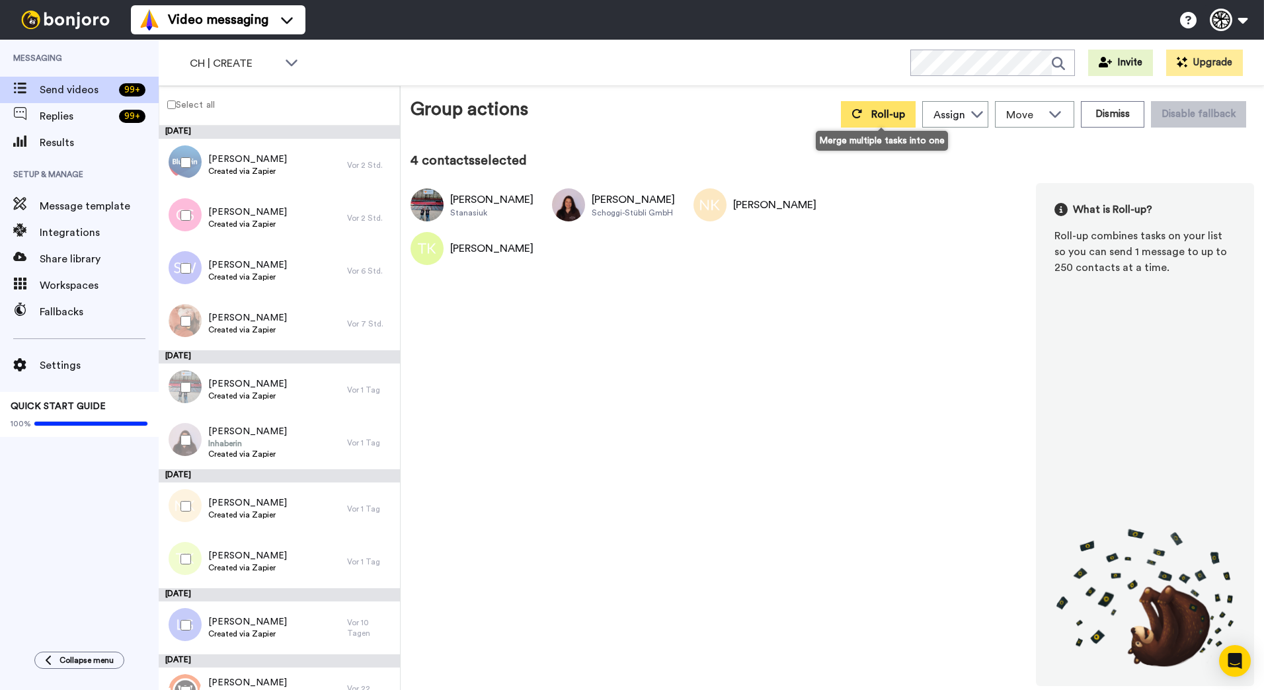
click at [878, 118] on span "Roll-up" at bounding box center [888, 114] width 34 height 11
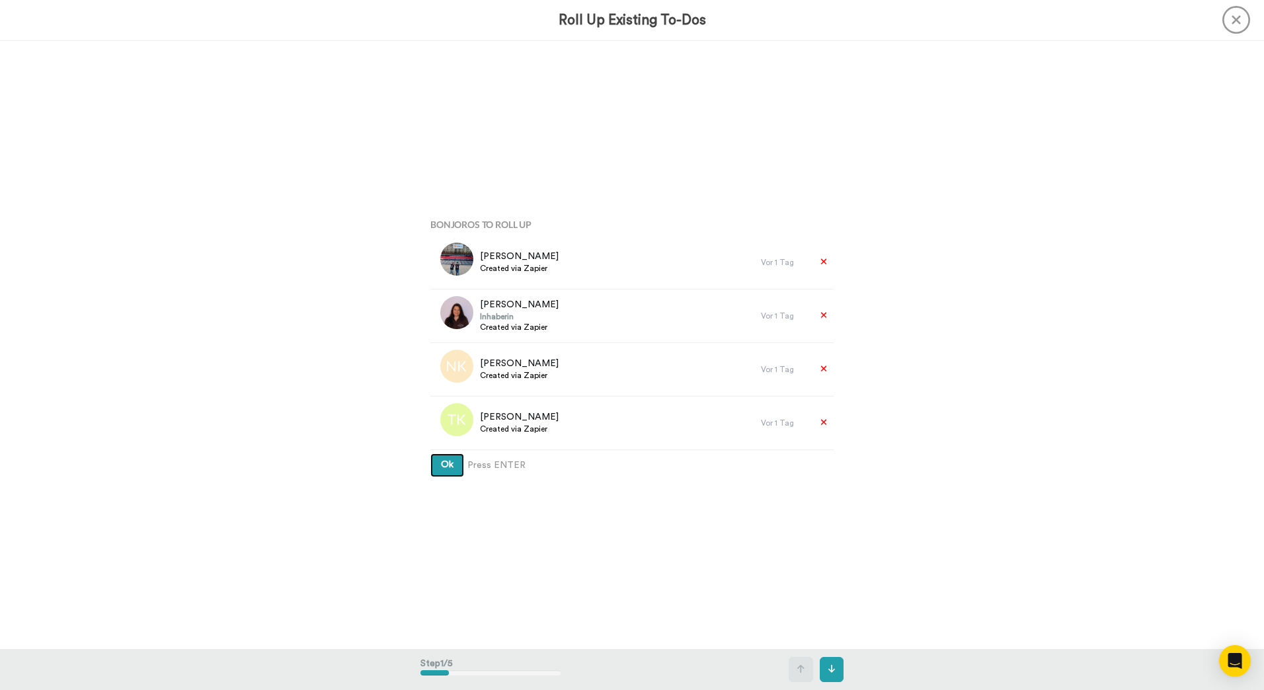
click at [430, 453] on button "Ok" at bounding box center [447, 465] width 34 height 24
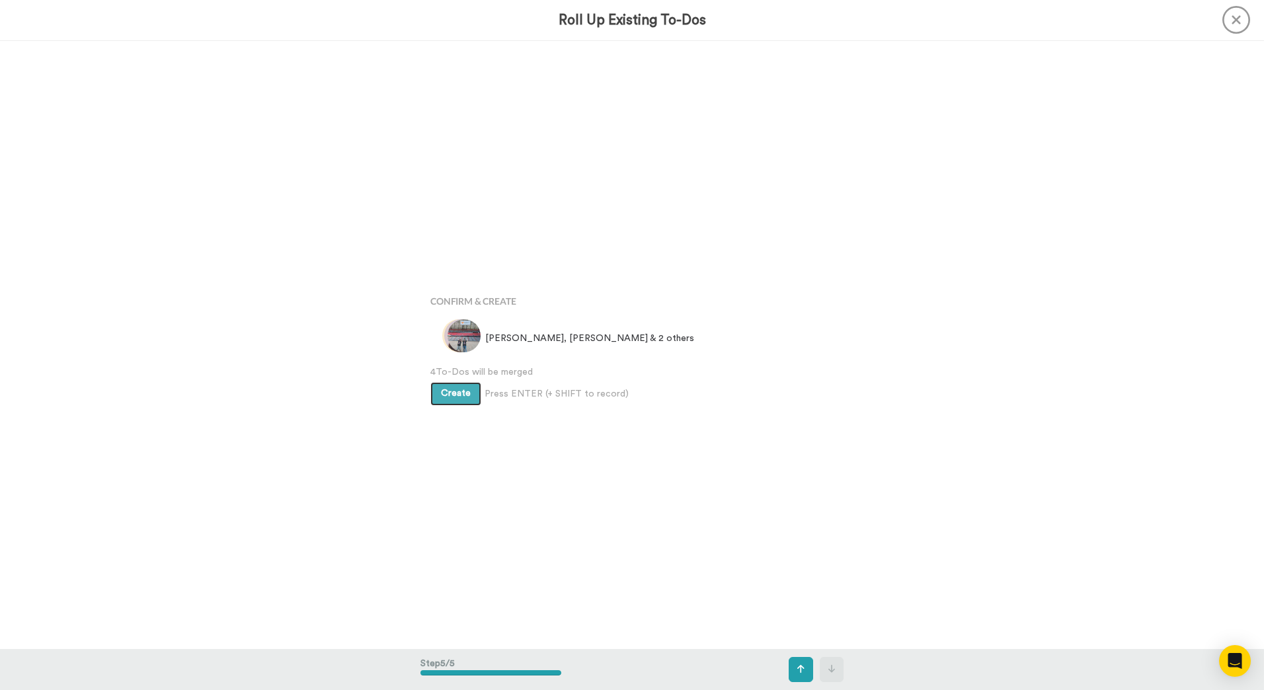
scroll to position [2434, 0]
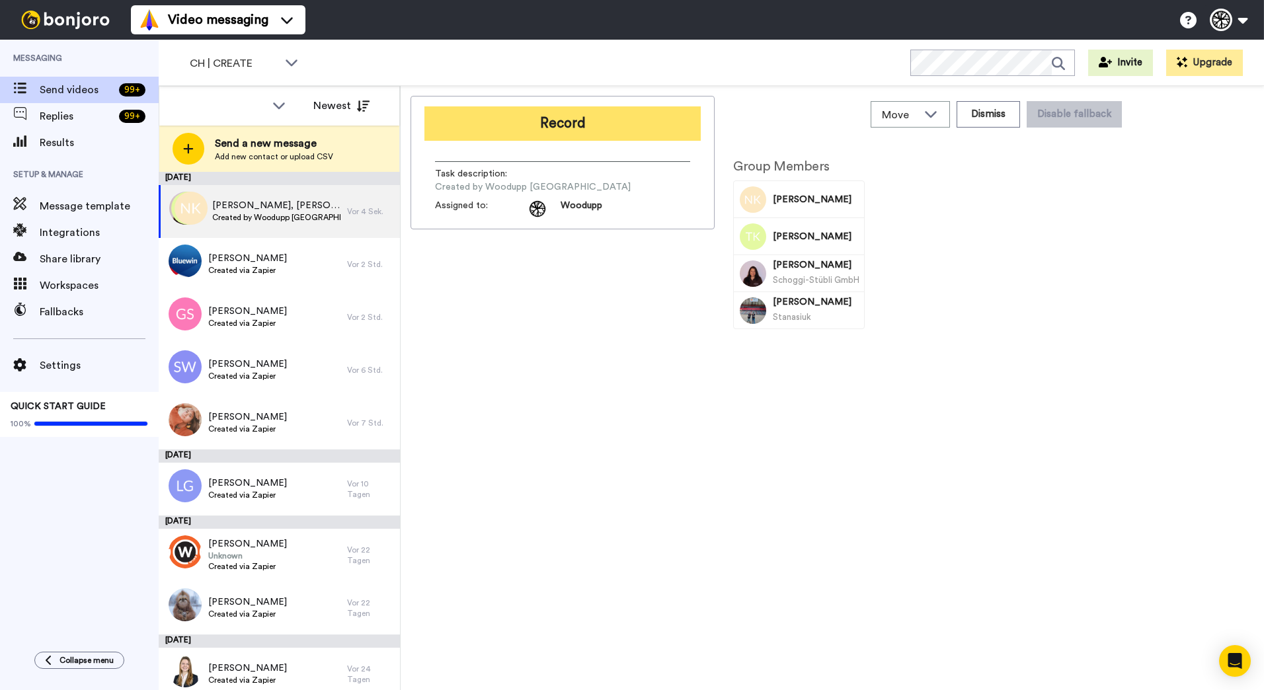
click at [629, 127] on button "Record" at bounding box center [562, 123] width 276 height 34
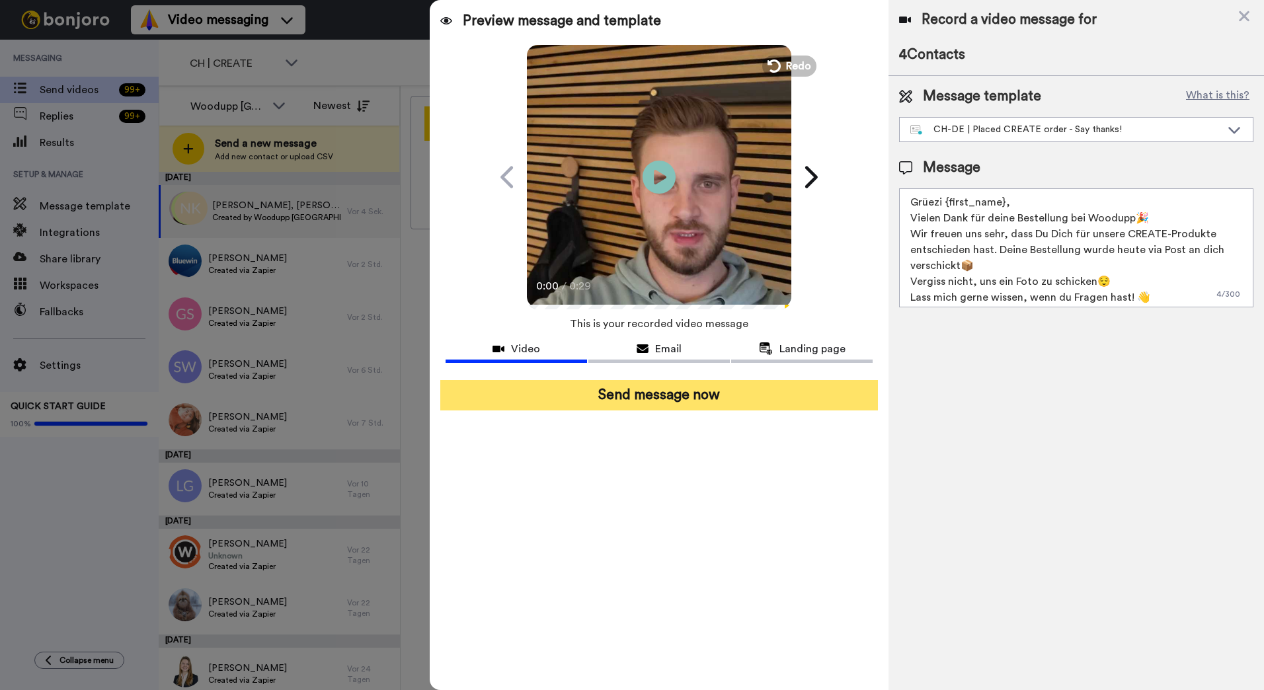
click at [811, 400] on button "Send message now" at bounding box center [659, 395] width 438 height 30
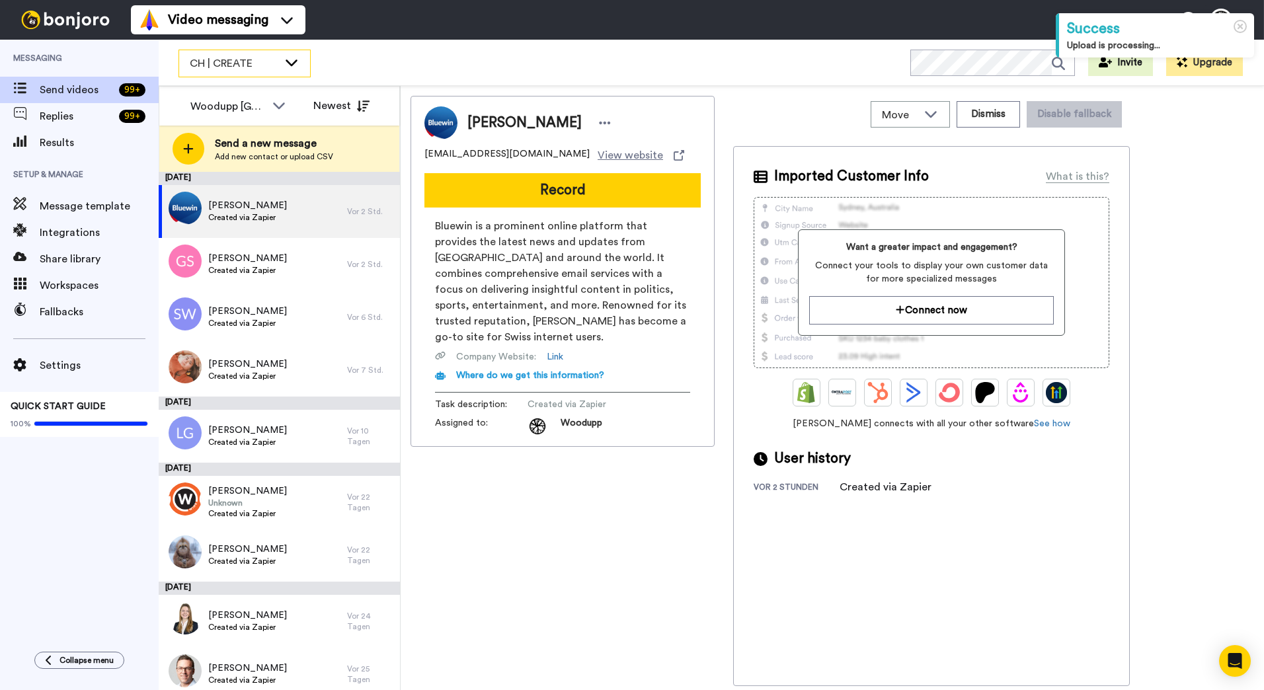
click at [277, 61] on span "CH | CREATE" at bounding box center [234, 64] width 89 height 16
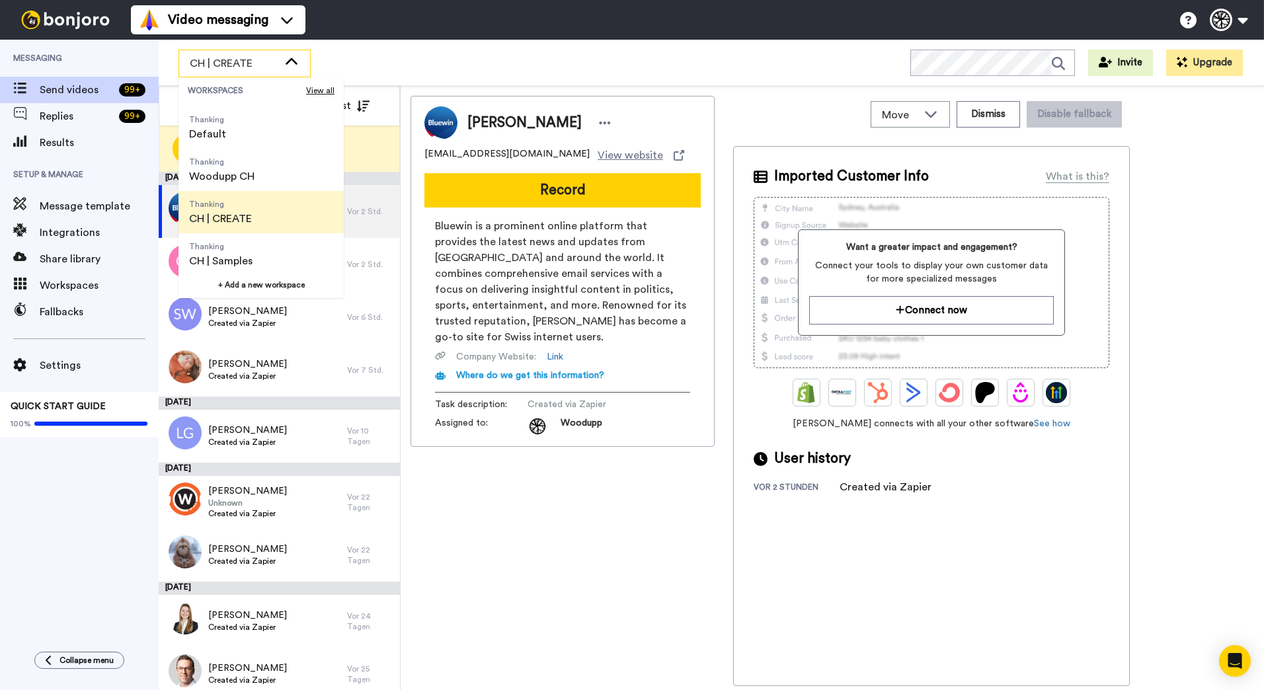
scroll to position [42, 0]
click at [251, 251] on span "CH | Samples" at bounding box center [220, 257] width 63 height 16
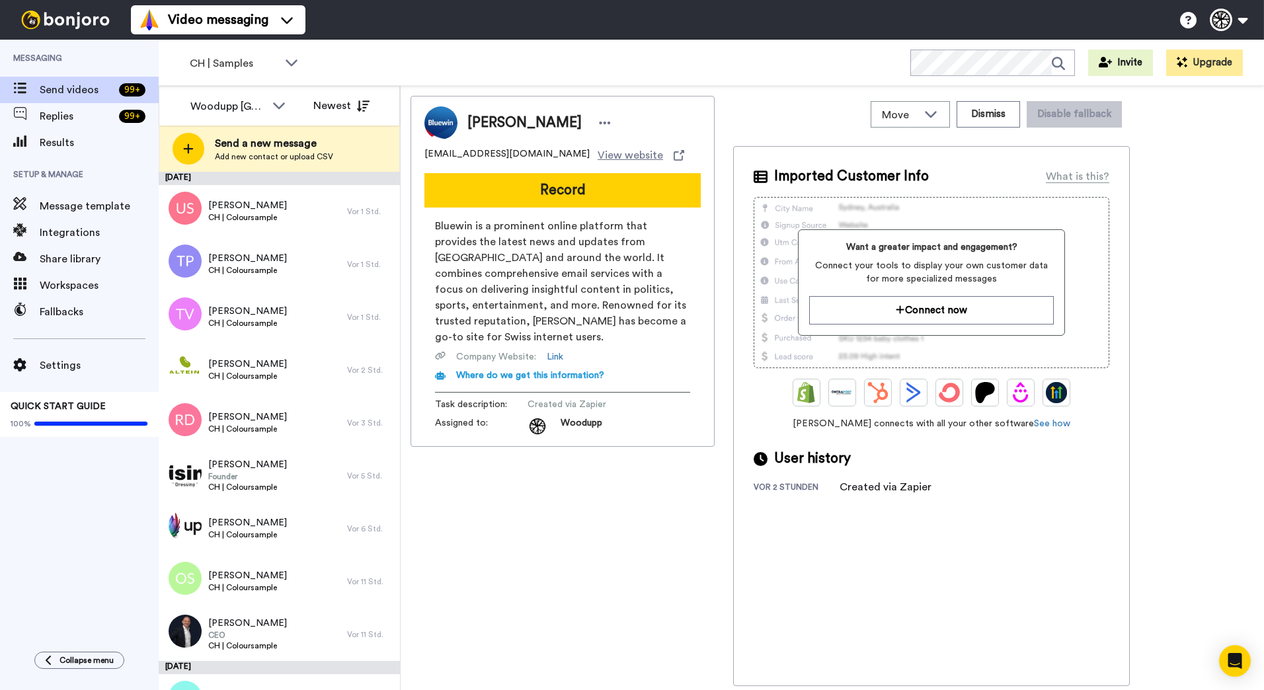
scroll to position [475, 0]
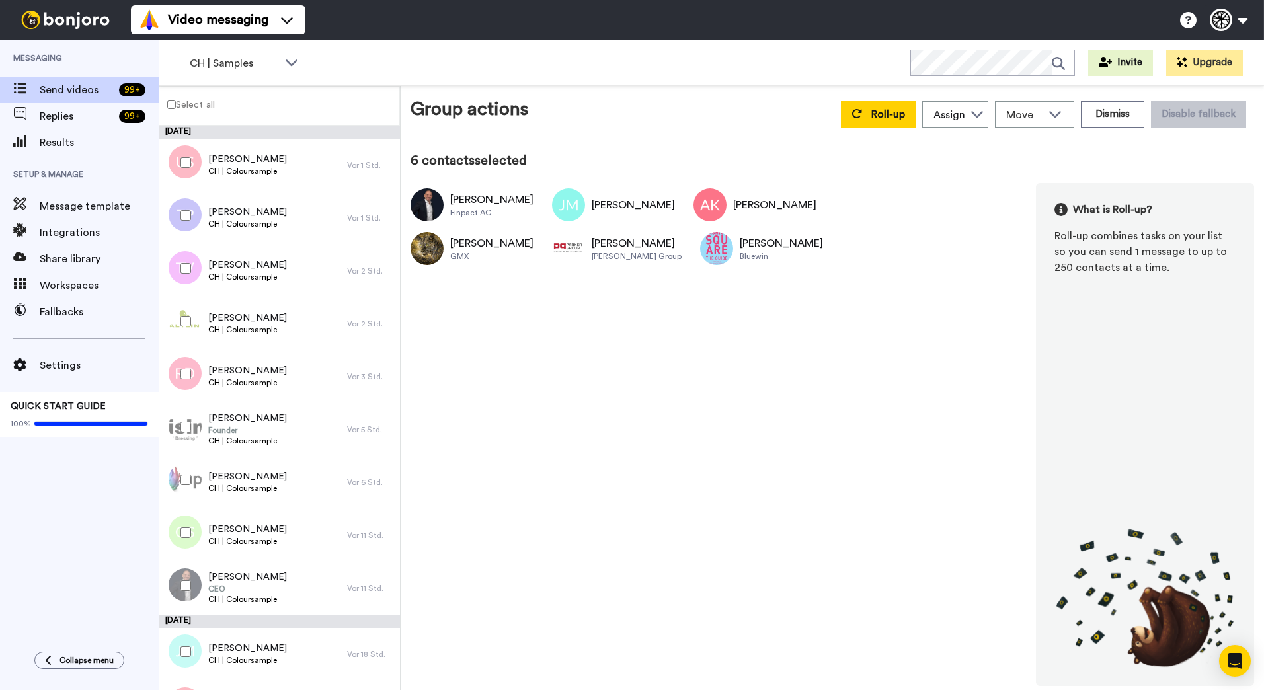
scroll to position [505, 0]
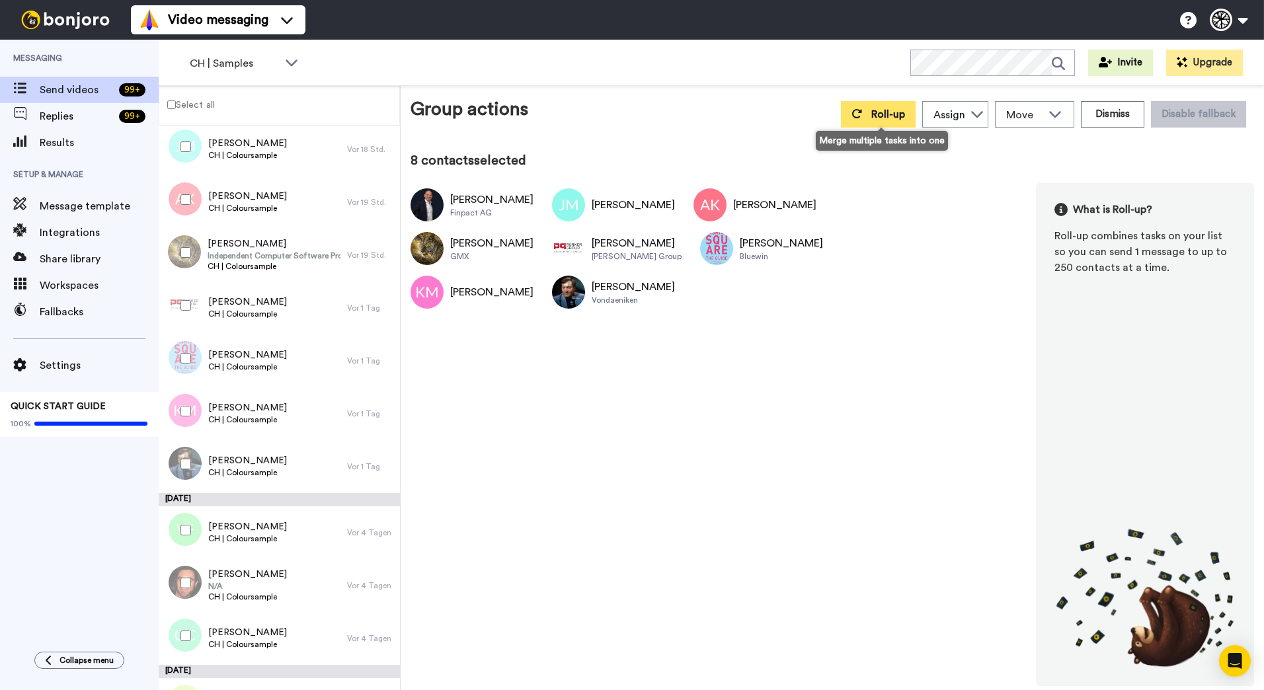
click at [867, 116] on button "Roll-up" at bounding box center [878, 114] width 75 height 26
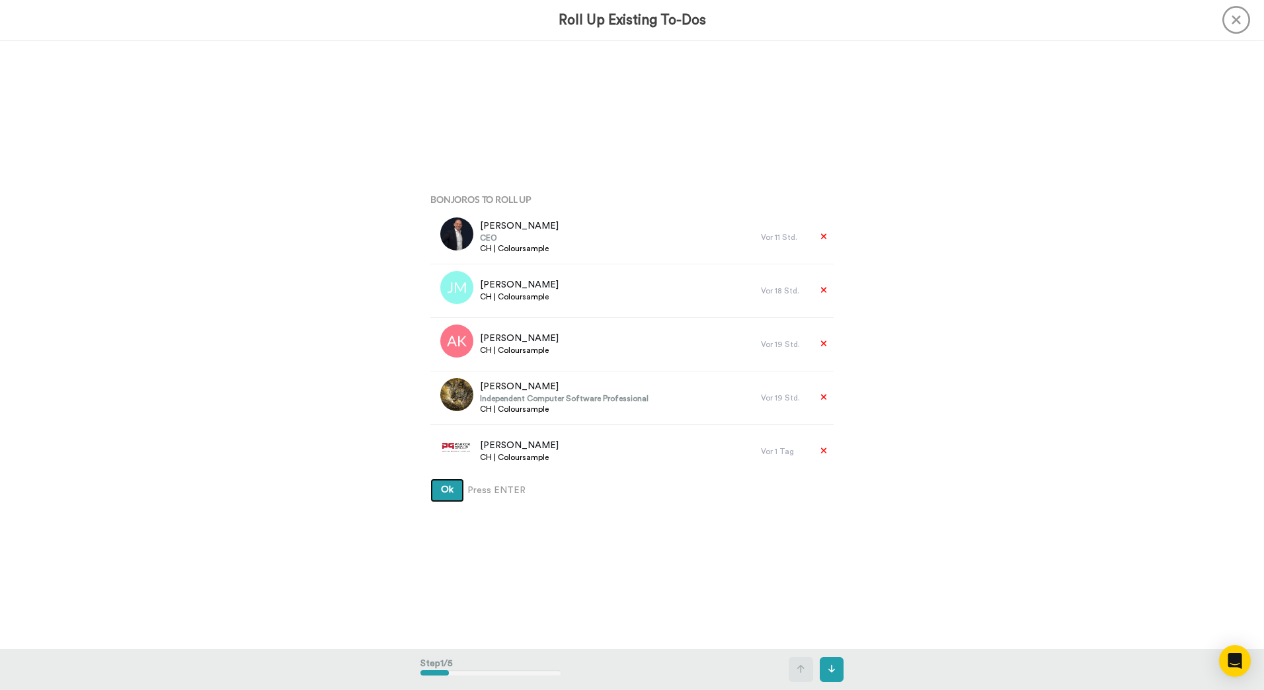
click at [430, 479] on button "Ok" at bounding box center [447, 491] width 34 height 24
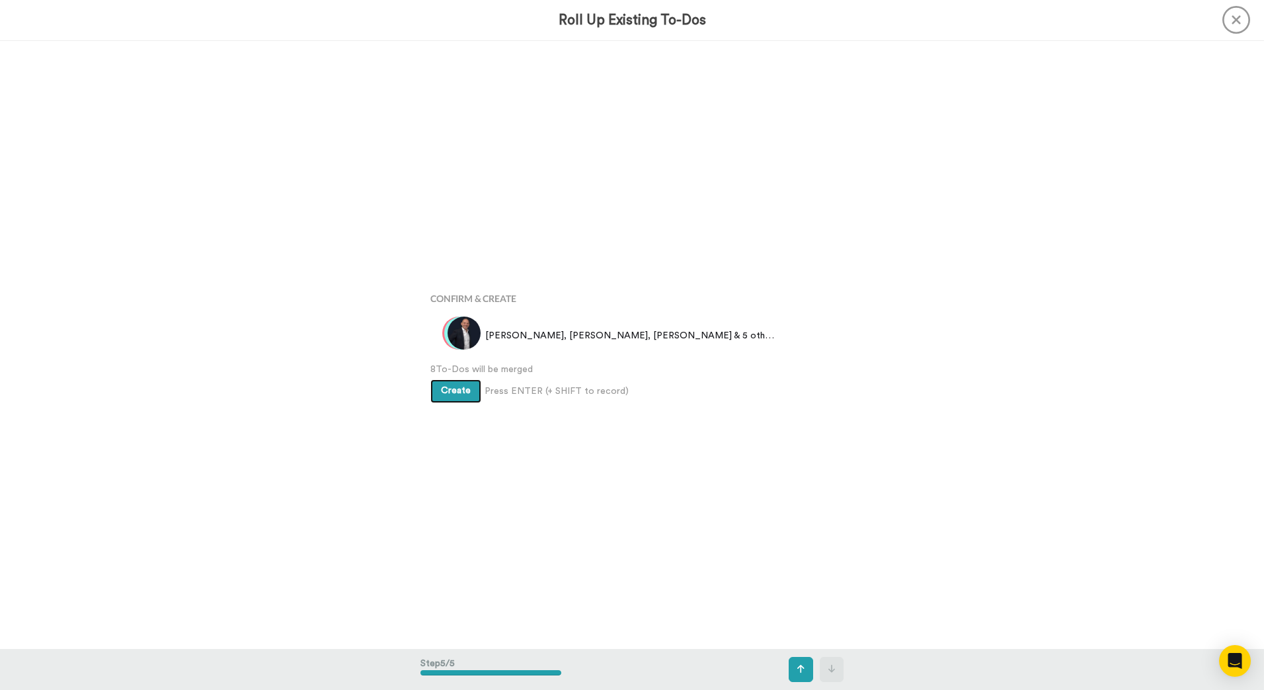
scroll to position [2434, 0]
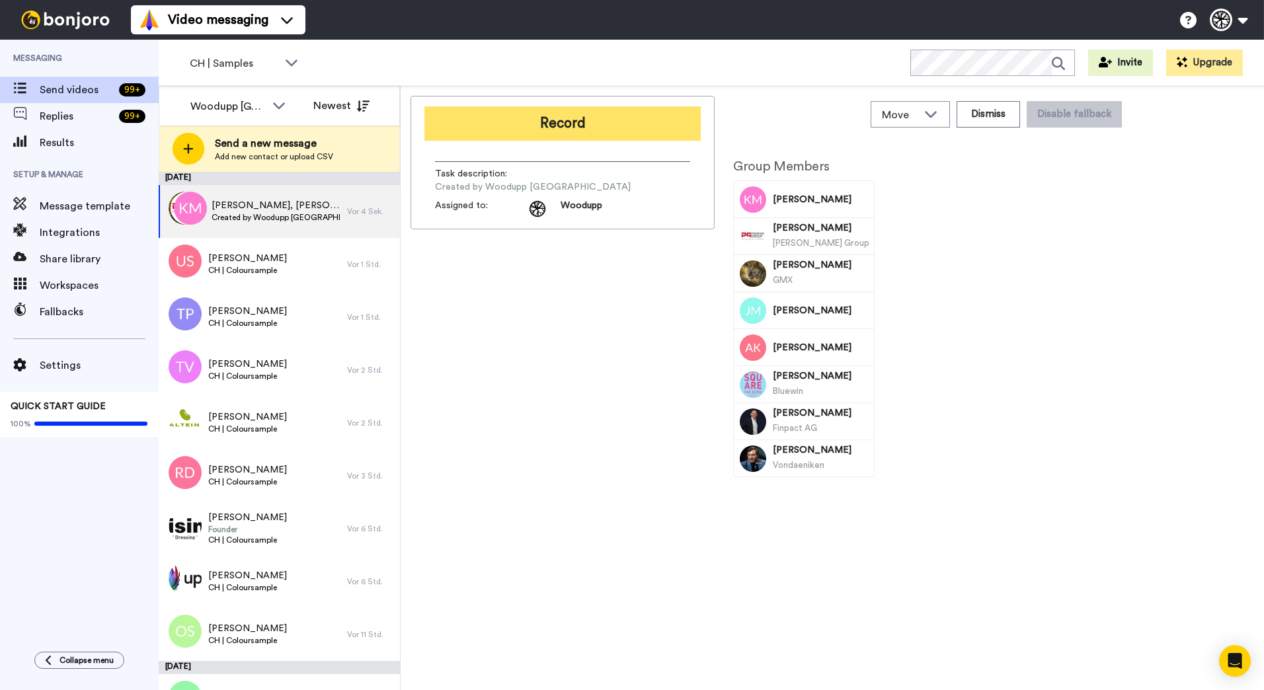
click at [536, 124] on button "Record" at bounding box center [562, 123] width 276 height 34
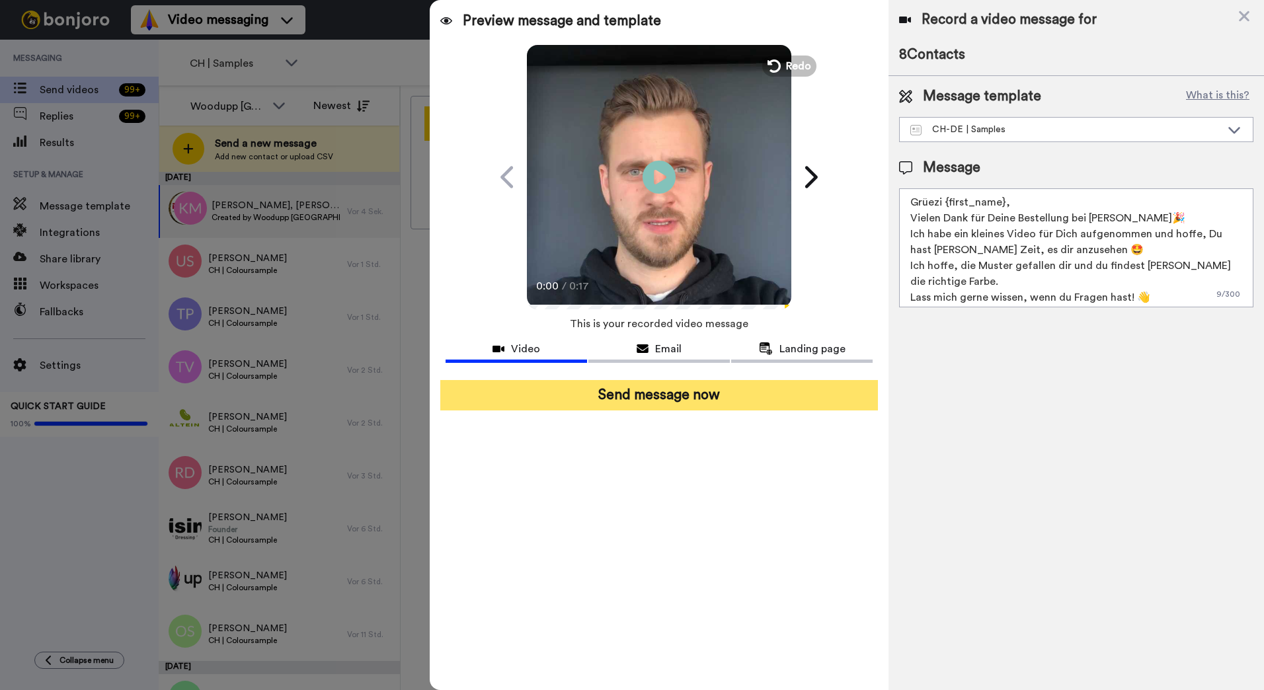
click at [736, 409] on button "Send message now" at bounding box center [659, 395] width 438 height 30
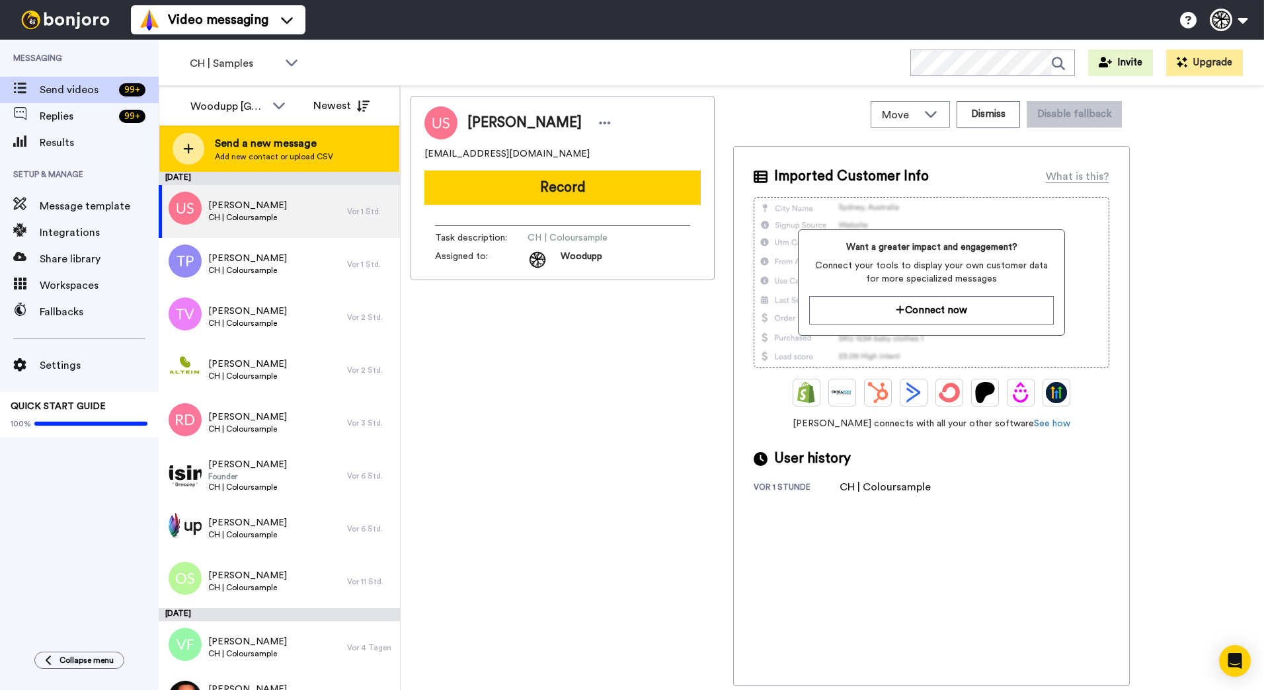
click at [292, 143] on span "Send a new message" at bounding box center [274, 144] width 118 height 16
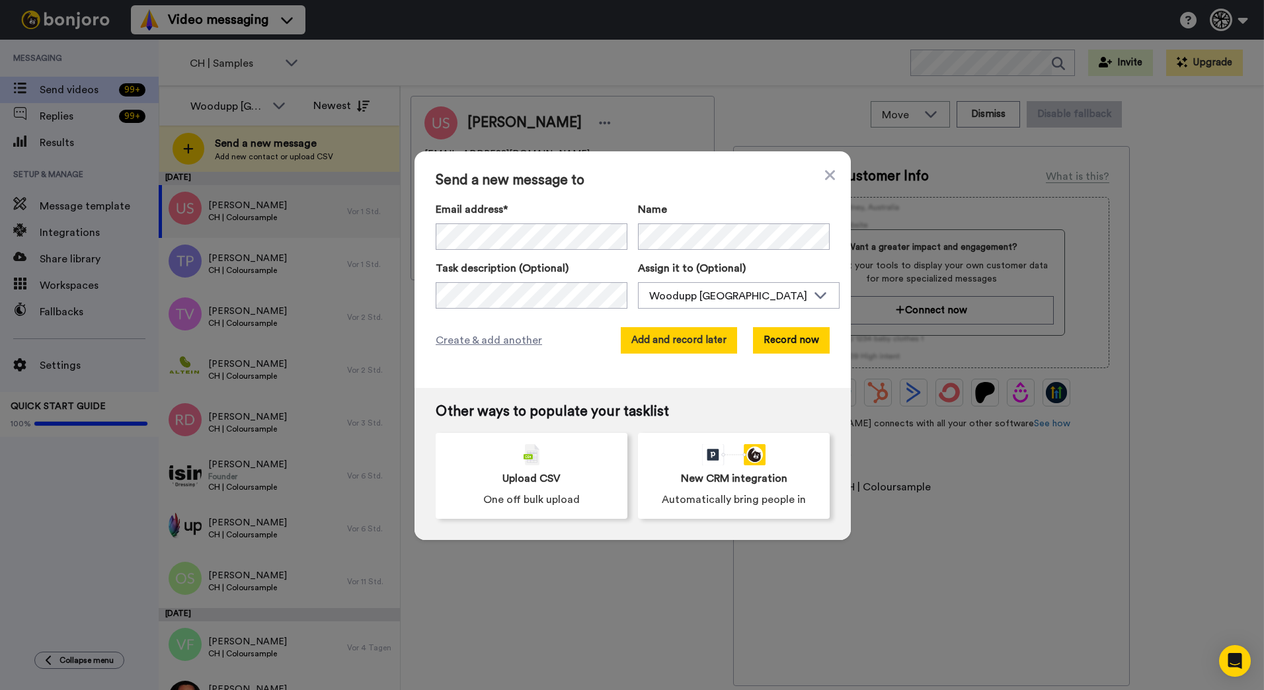
click at [660, 327] on button "Add and record later" at bounding box center [679, 340] width 116 height 26
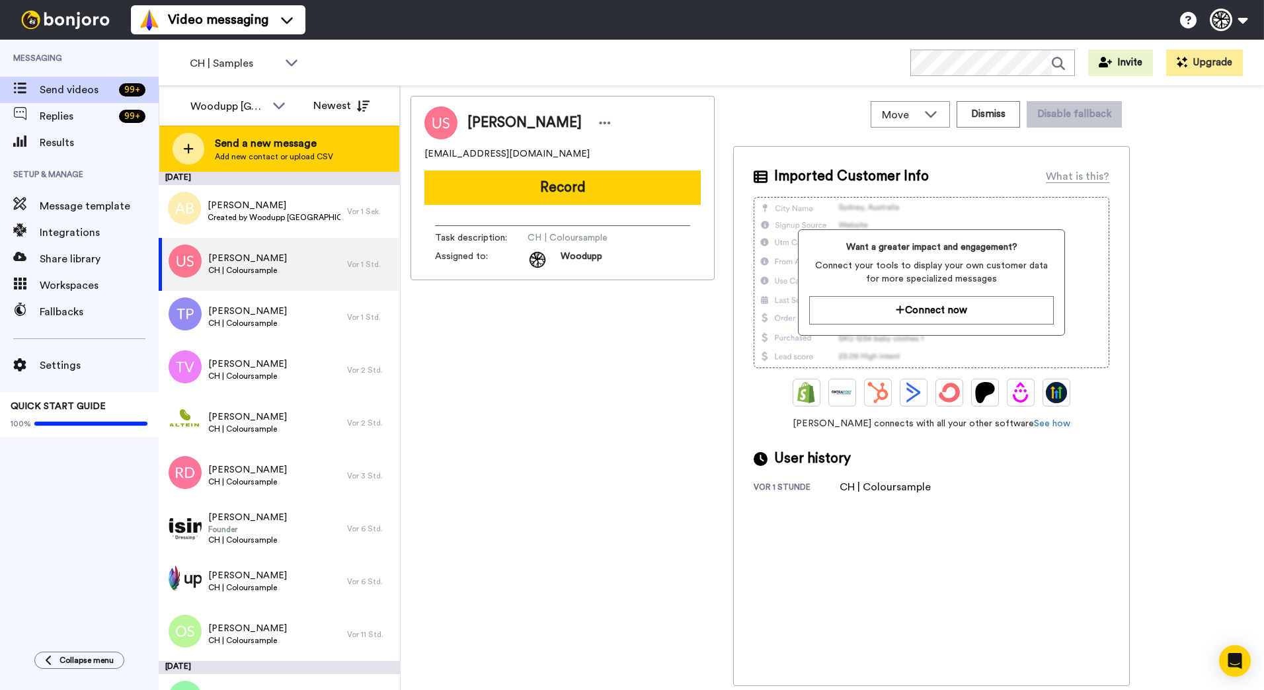
click at [294, 152] on span "Add new contact or upload CSV" at bounding box center [274, 156] width 118 height 11
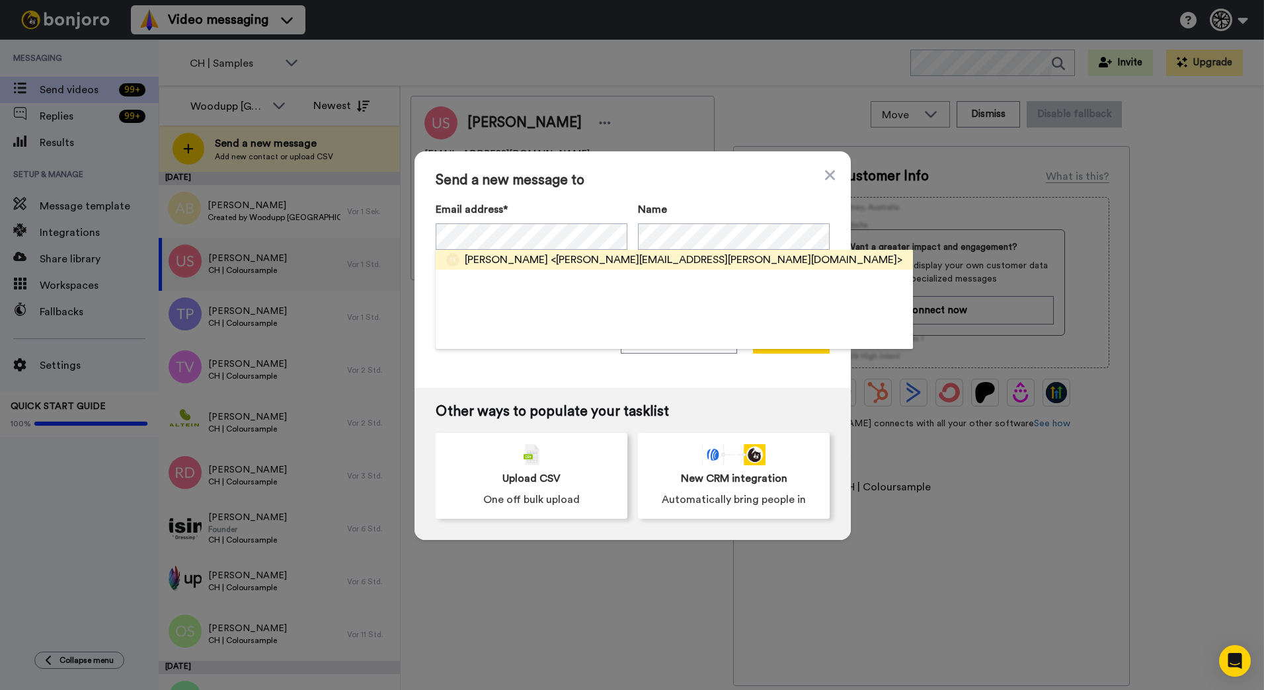
click at [551, 253] on span "<[PERSON_NAME][EMAIL_ADDRESS][PERSON_NAME][DOMAIN_NAME]>" at bounding box center [727, 260] width 352 height 16
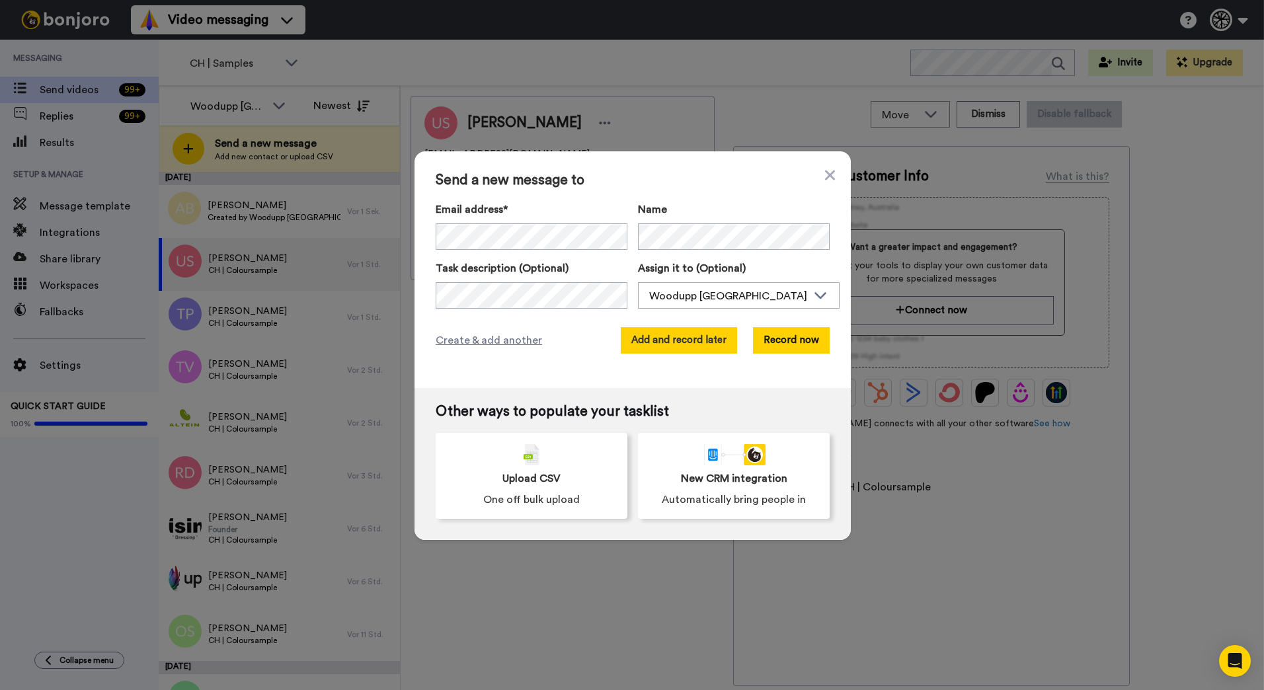
click at [700, 340] on button "Add and record later" at bounding box center [679, 340] width 116 height 26
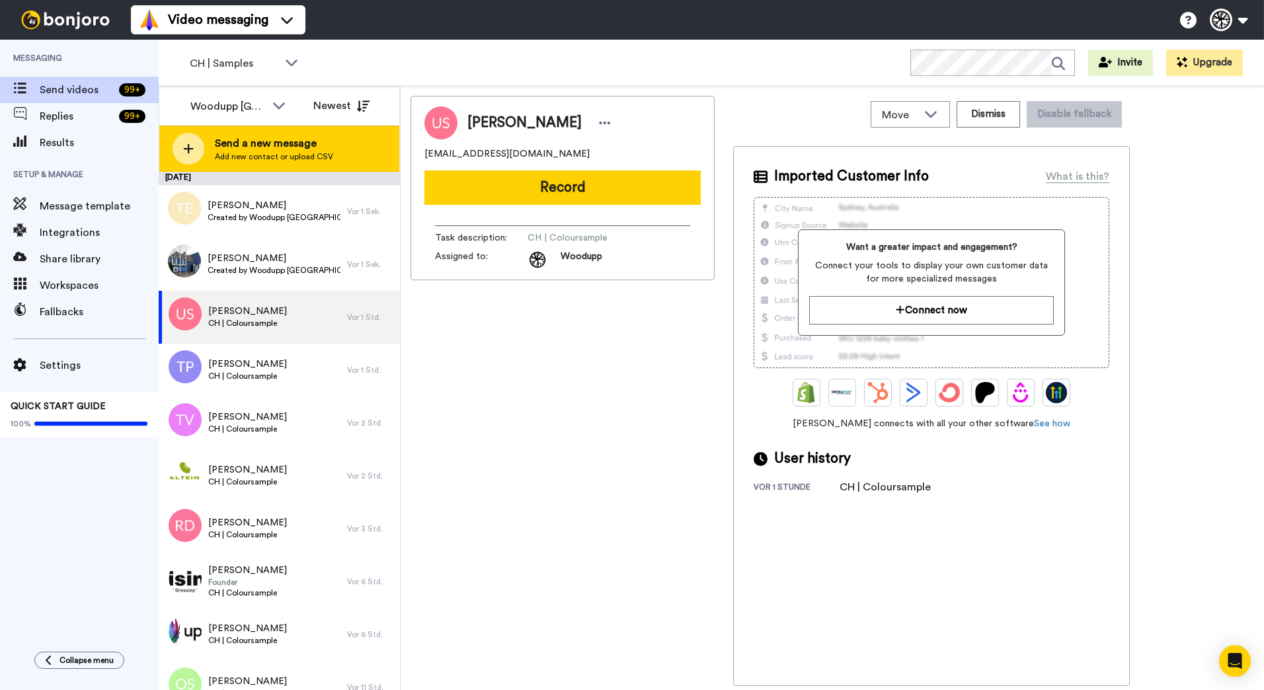
click at [222, 154] on span "Add new contact or upload CSV" at bounding box center [274, 156] width 118 height 11
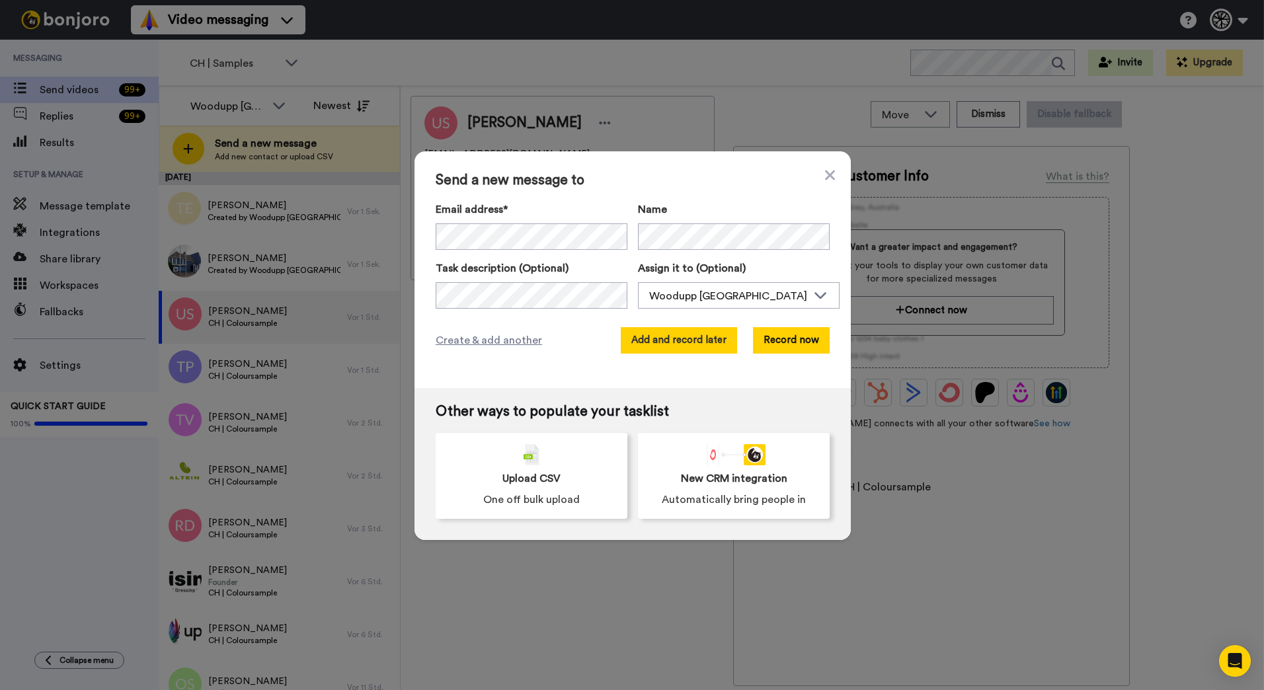
click at [701, 340] on button "Add and record later" at bounding box center [679, 340] width 116 height 26
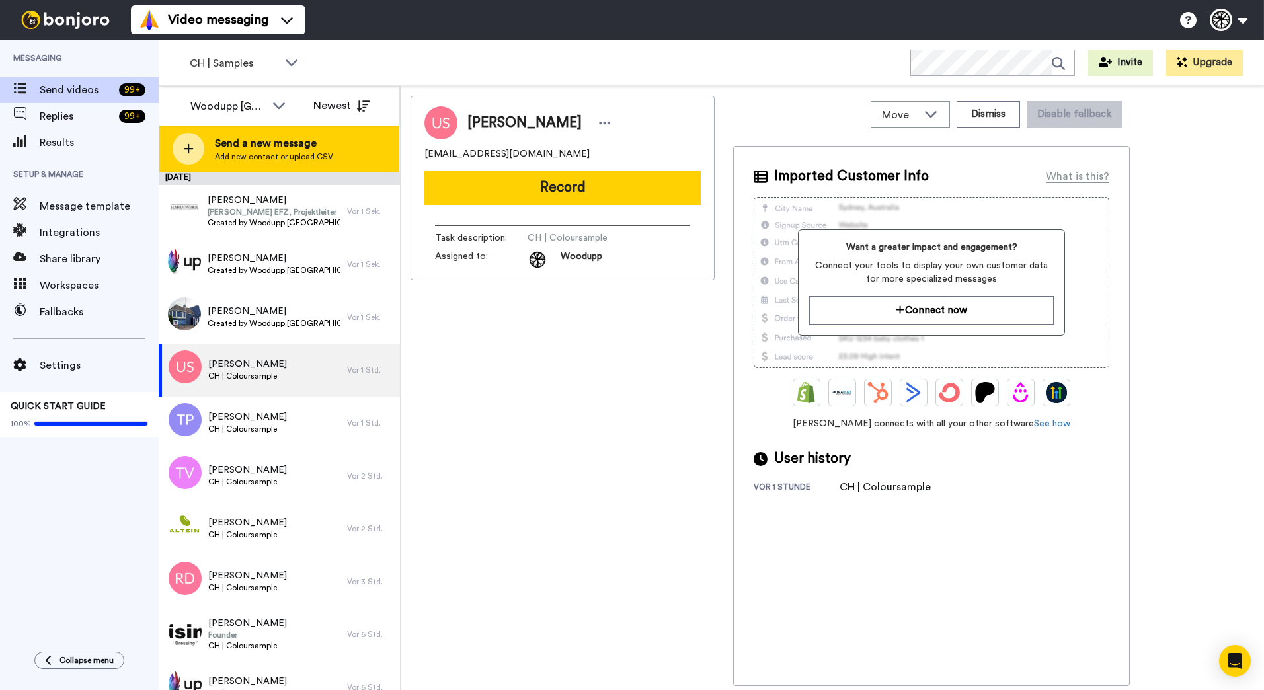
click at [286, 151] on span "Add new contact or upload CSV" at bounding box center [274, 156] width 118 height 11
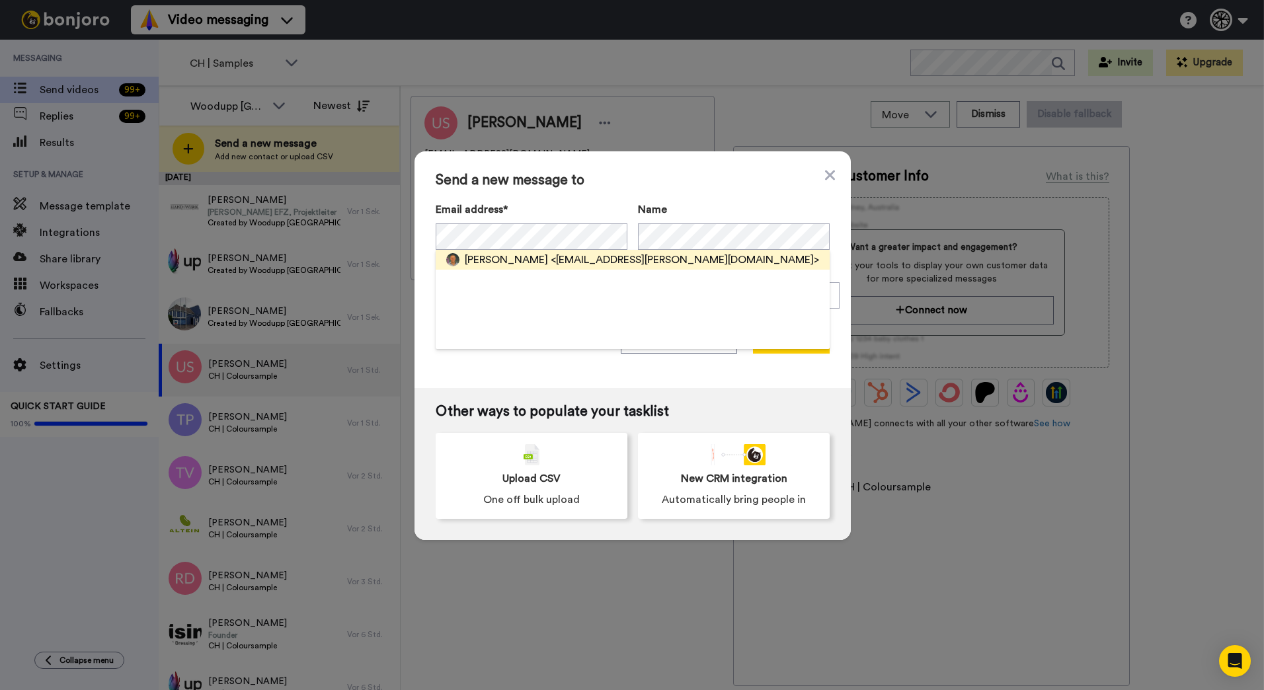
click at [578, 257] on span "<[EMAIL_ADDRESS][PERSON_NAME][DOMAIN_NAME]>" at bounding box center [685, 260] width 268 height 16
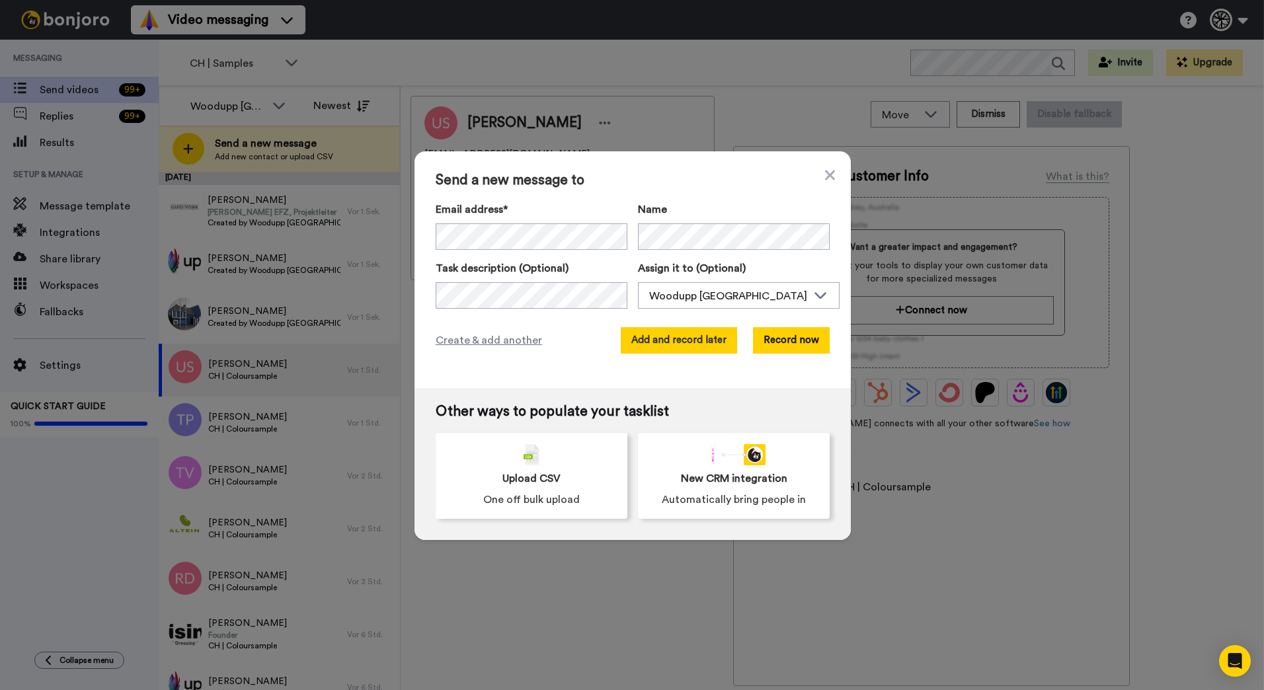
click at [681, 333] on button "Add and record later" at bounding box center [679, 340] width 116 height 26
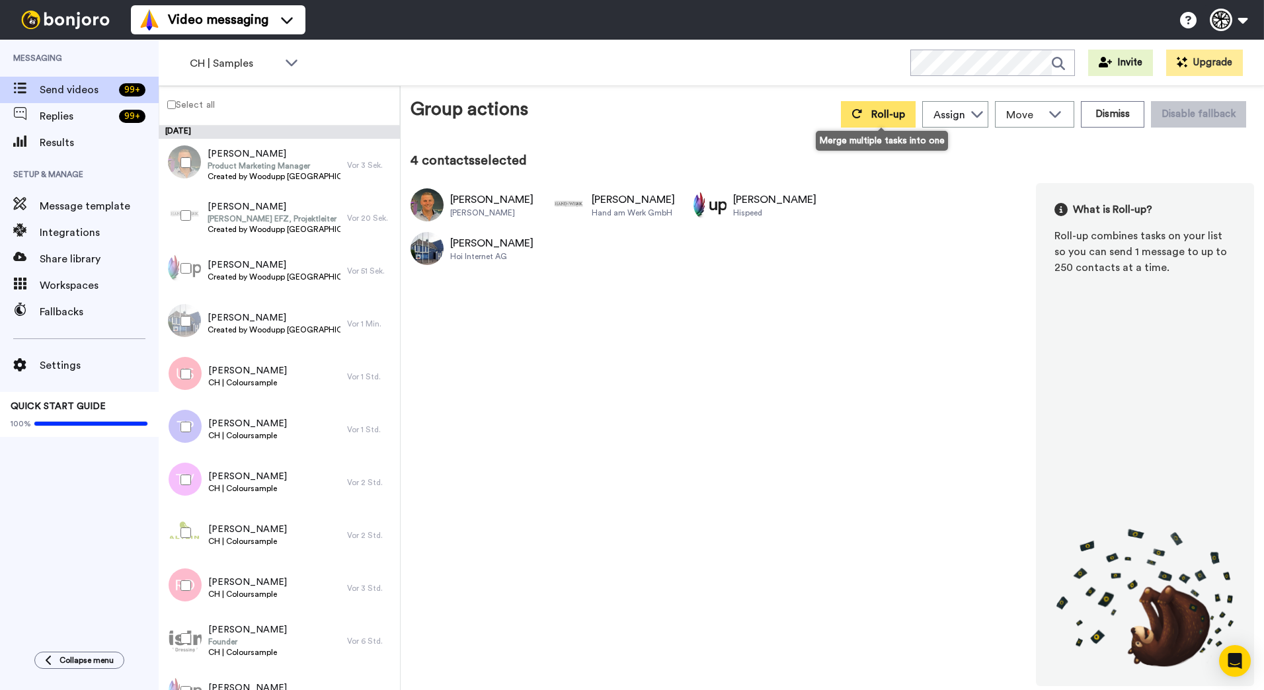
click at [898, 111] on span "Roll-up" at bounding box center [888, 114] width 34 height 11
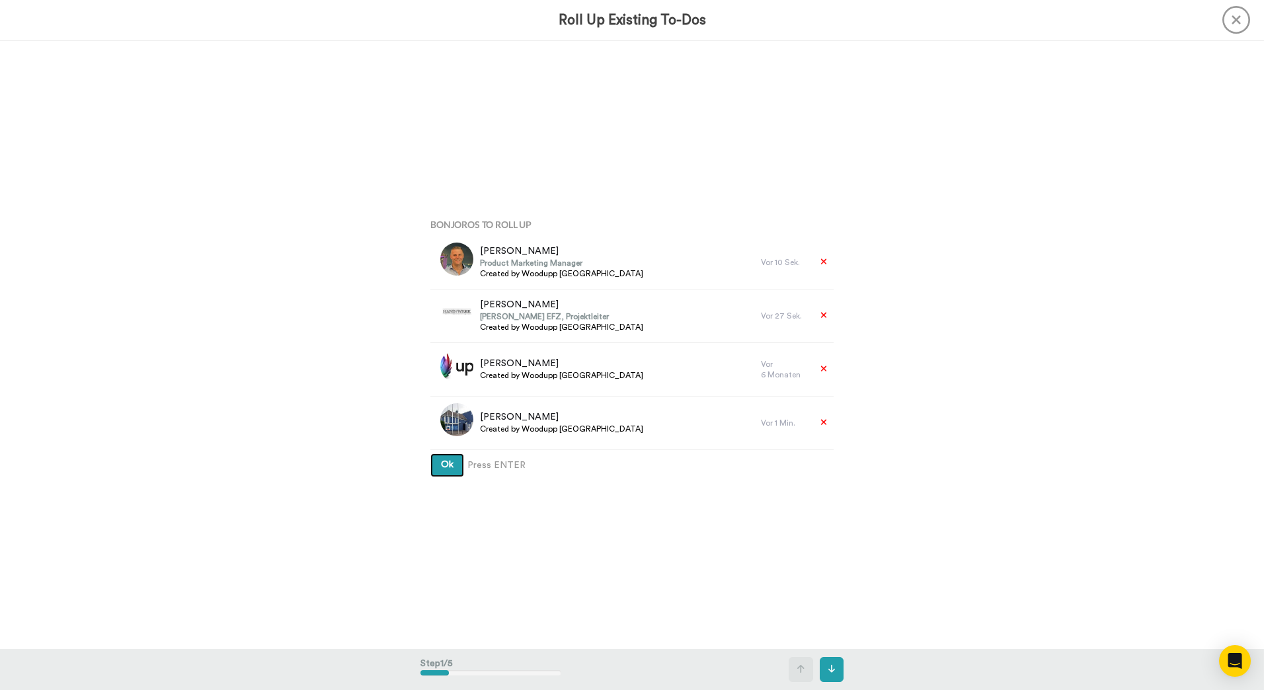
click at [430, 453] on button "Ok" at bounding box center [447, 465] width 34 height 24
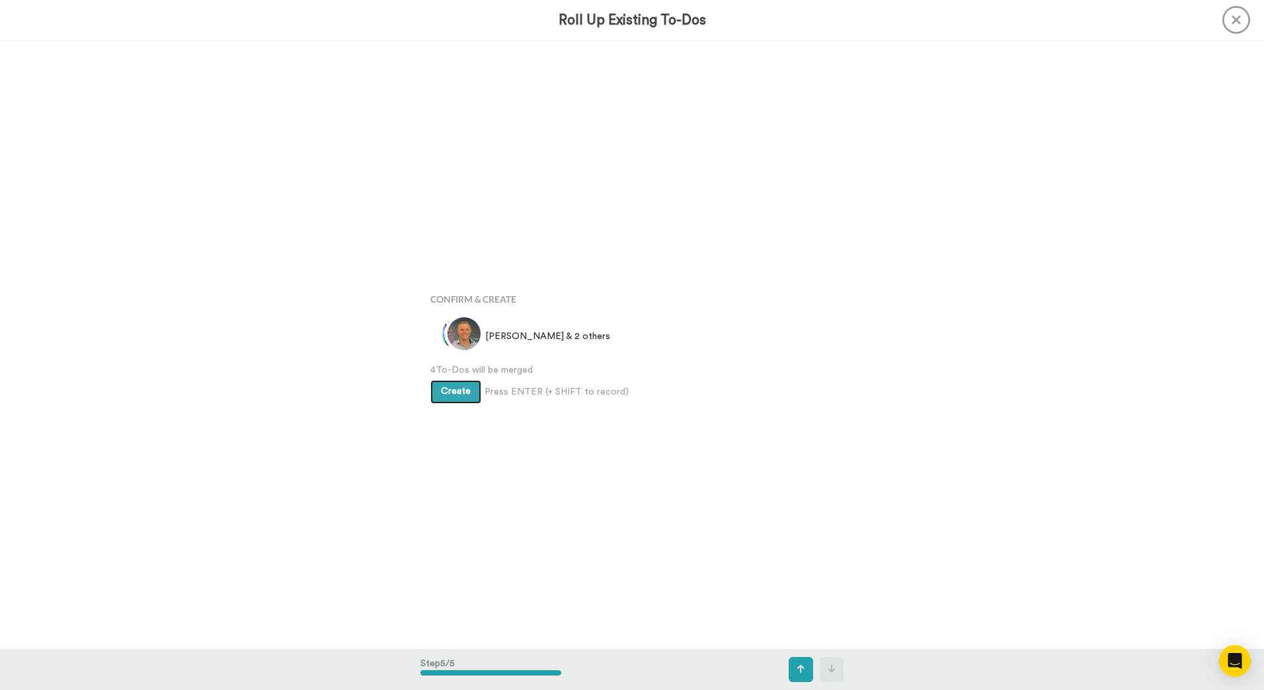
scroll to position [2434, 0]
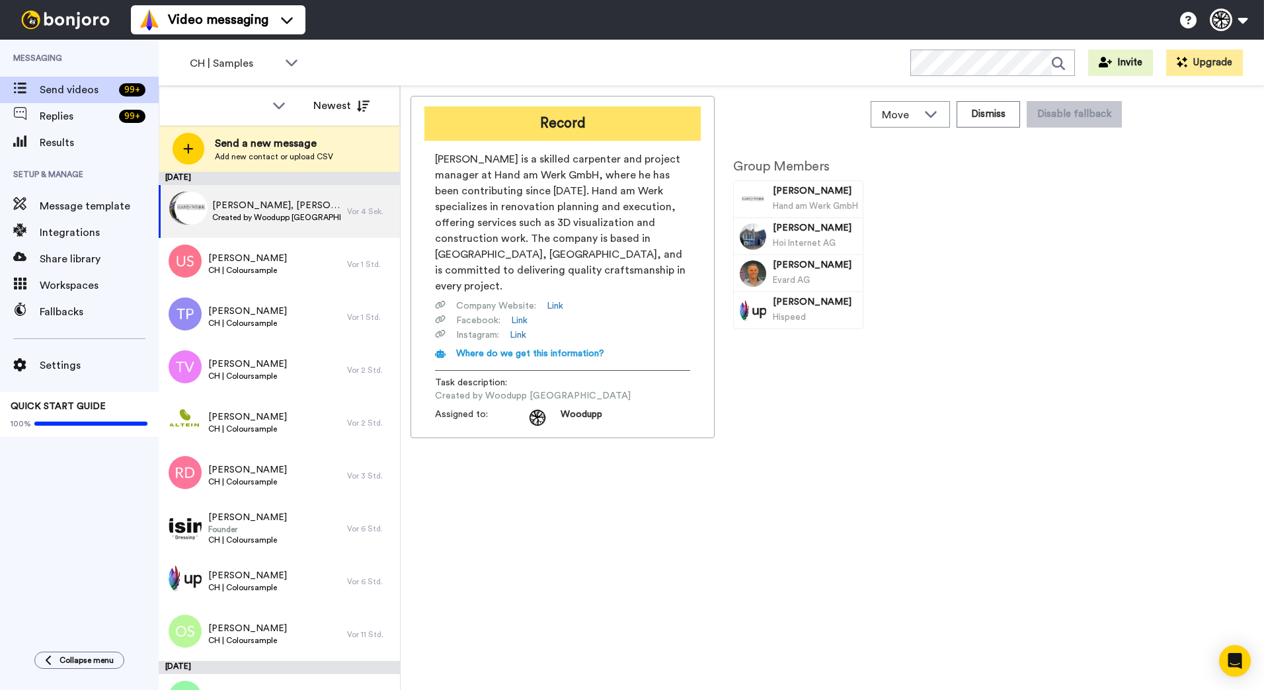
click at [510, 116] on button "Record" at bounding box center [562, 123] width 276 height 34
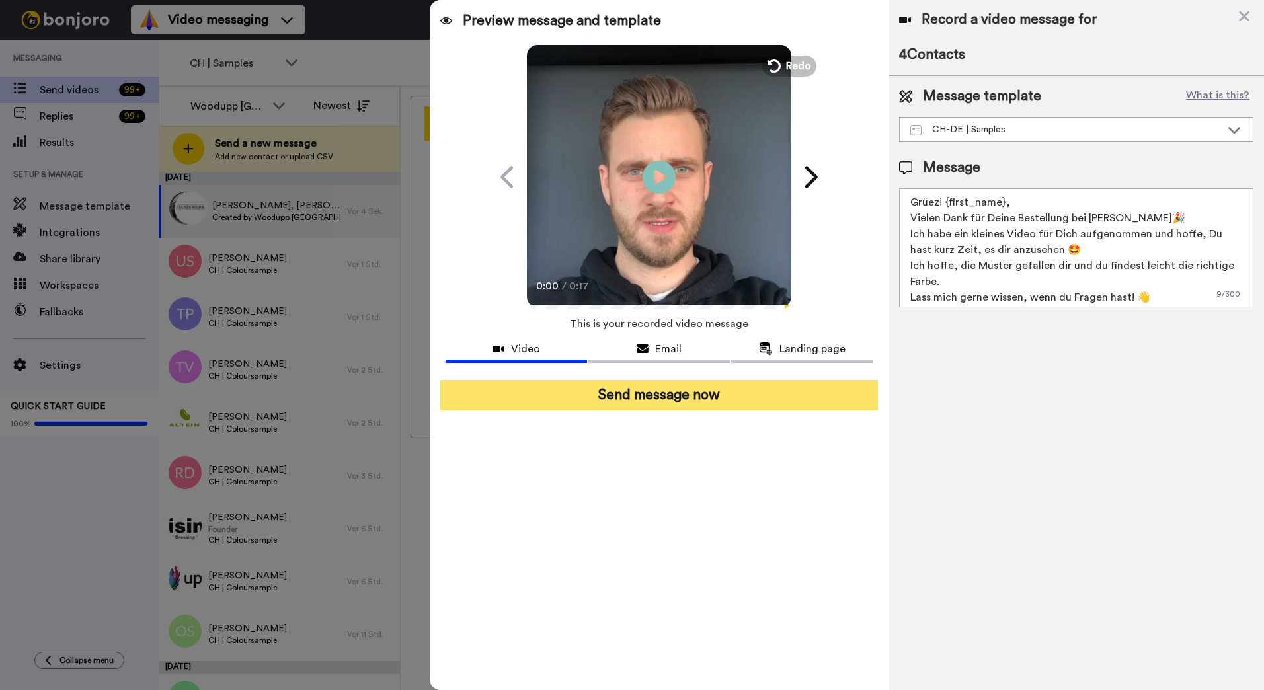
click at [703, 397] on button "Send message now" at bounding box center [659, 395] width 438 height 30
